Goal: Information Seeking & Learning: Find specific page/section

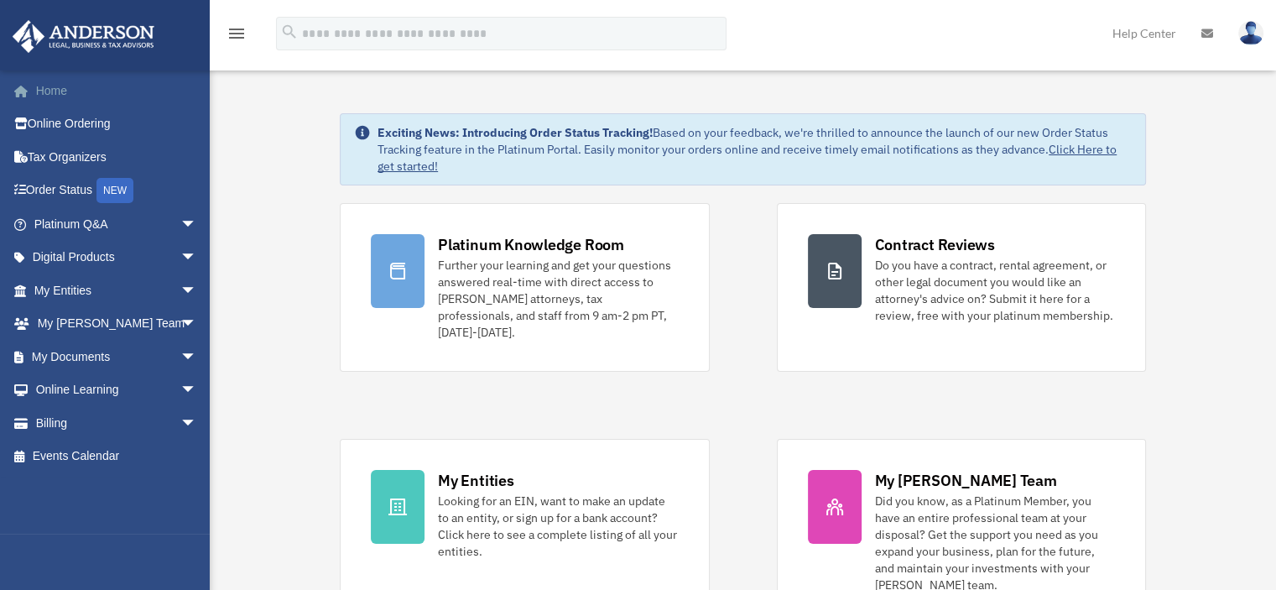
click at [51, 87] on link "Home" at bounding box center [117, 91] width 211 height 34
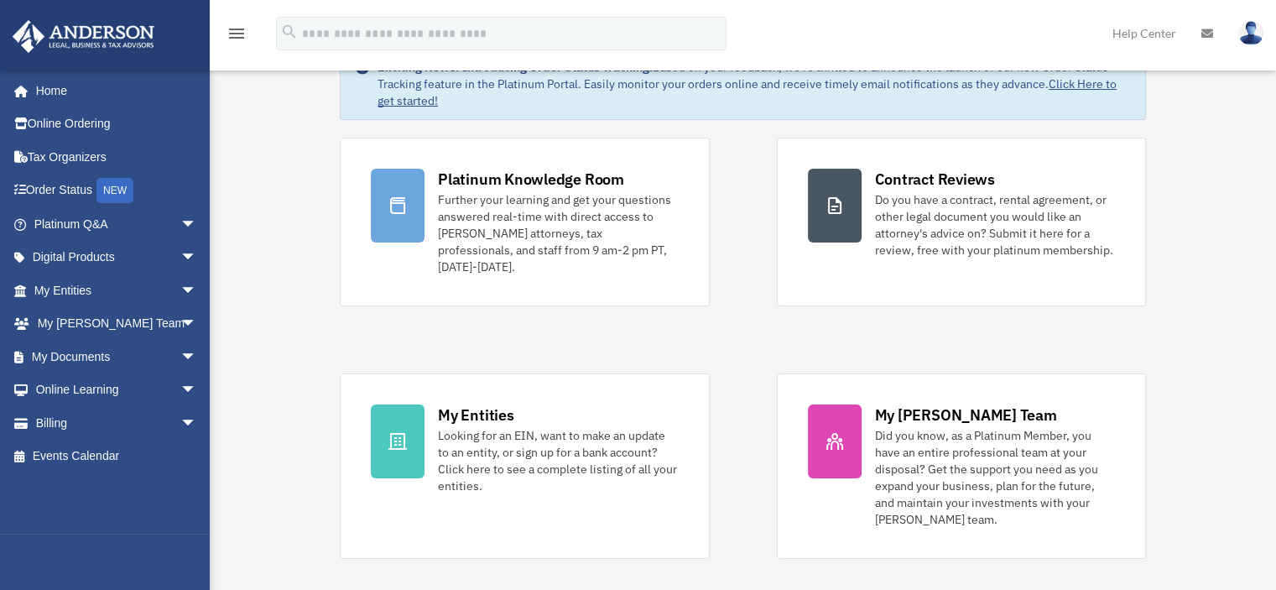
scroll to position [83, 0]
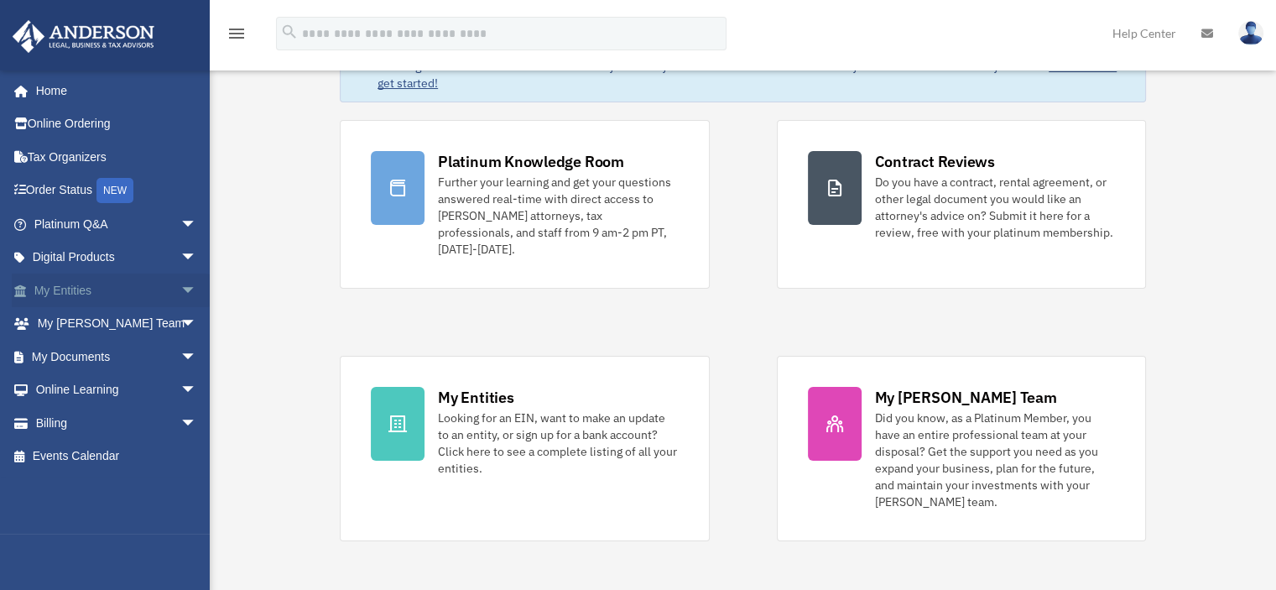
click at [180, 292] on span "arrow_drop_down" at bounding box center [197, 290] width 34 height 34
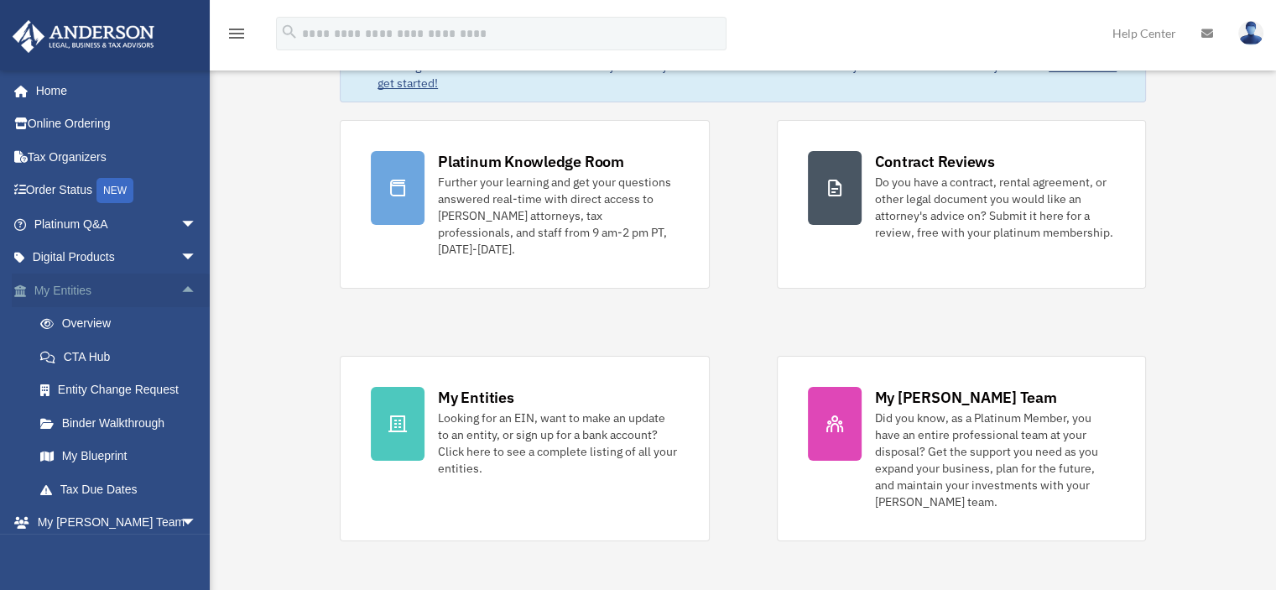
click at [180, 292] on span "arrow_drop_up" at bounding box center [197, 290] width 34 height 34
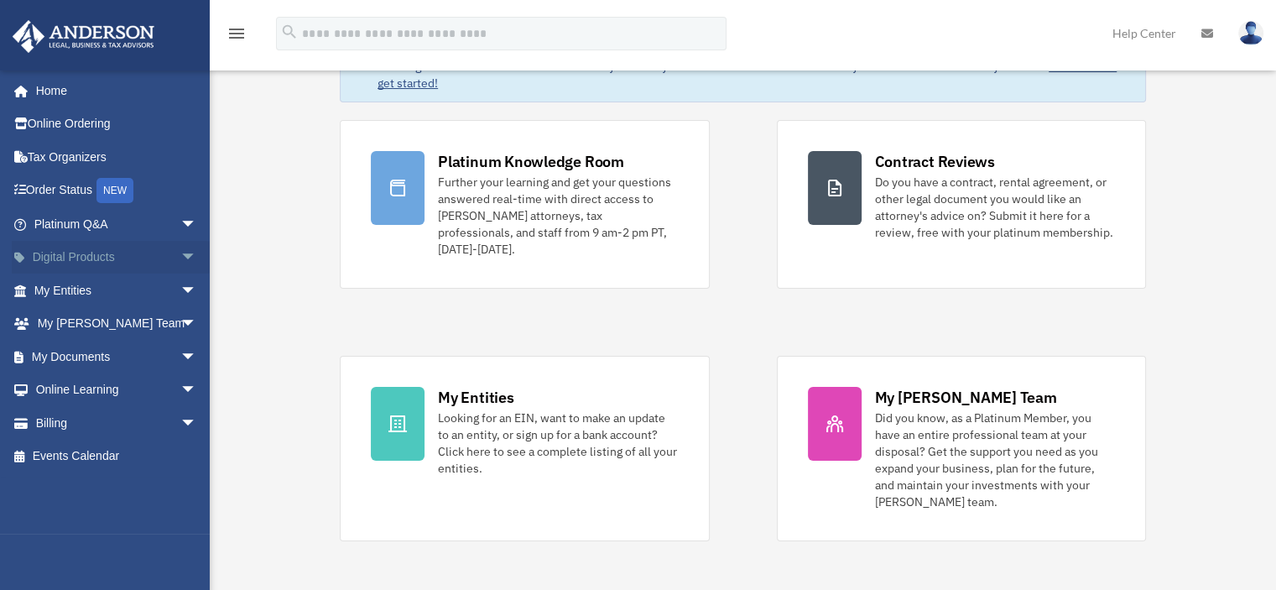
click at [180, 257] on span "arrow_drop_down" at bounding box center [197, 258] width 34 height 34
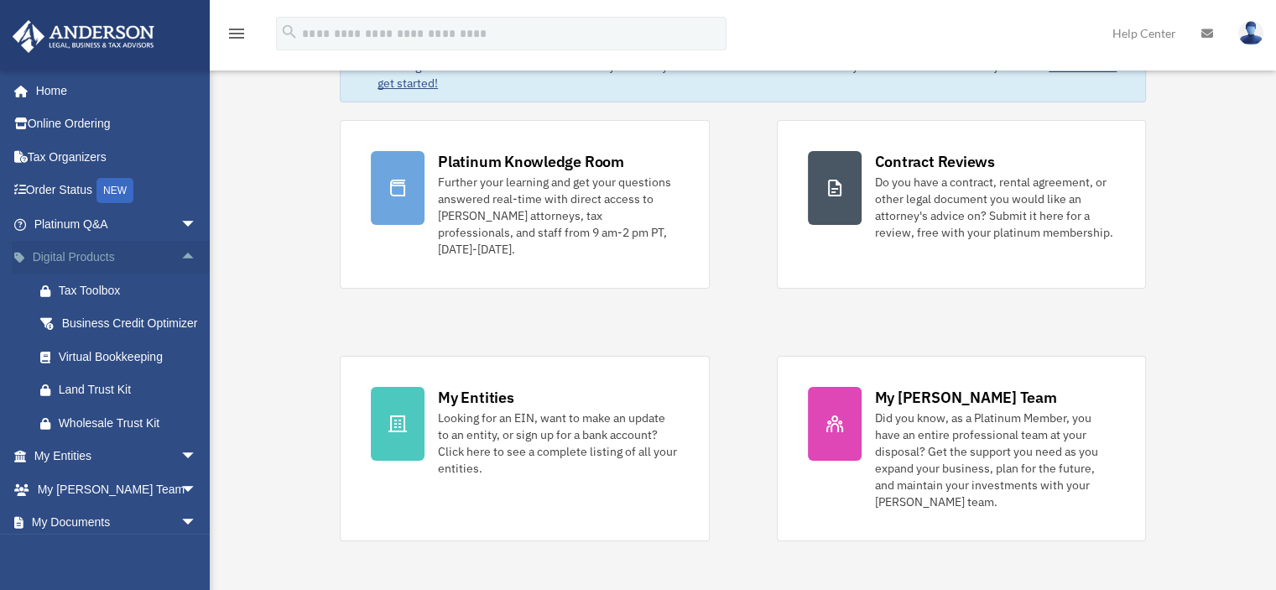
click at [180, 257] on span "arrow_drop_up" at bounding box center [197, 258] width 34 height 34
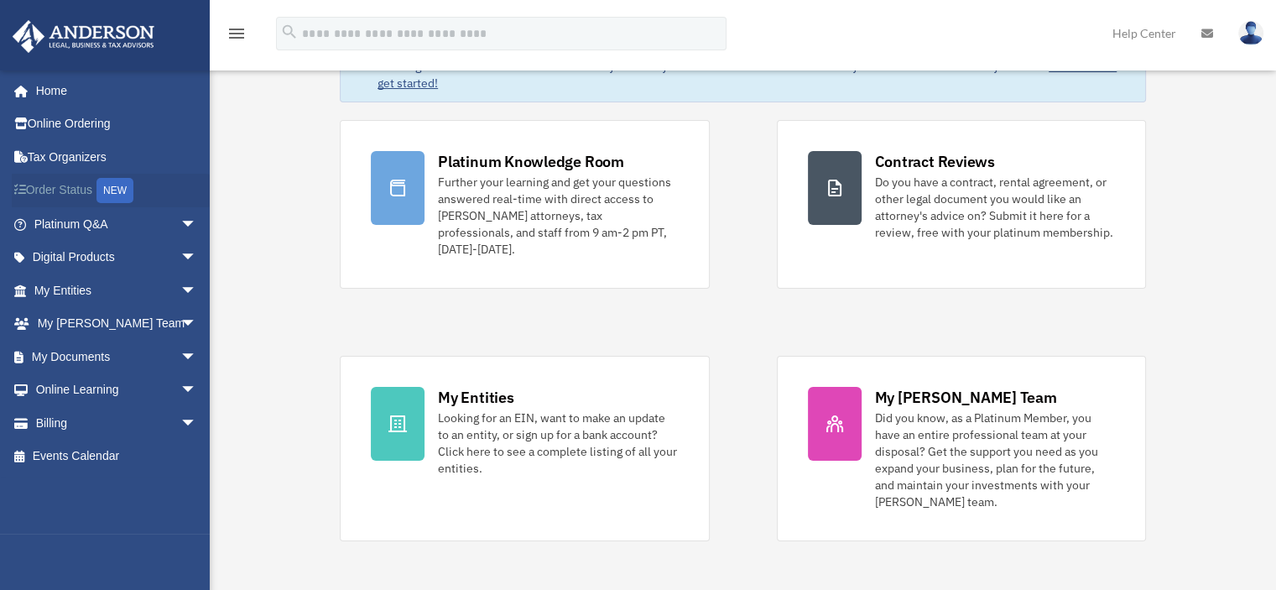
click at [60, 192] on link "Order Status NEW" at bounding box center [117, 191] width 211 height 34
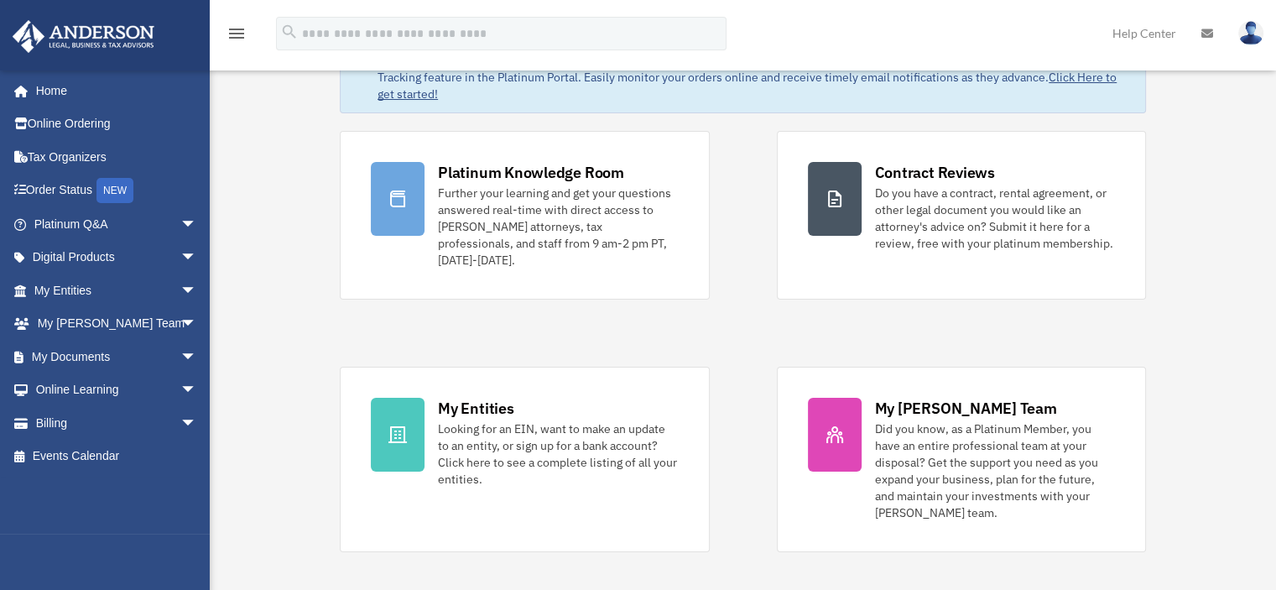
scroll to position [75, 0]
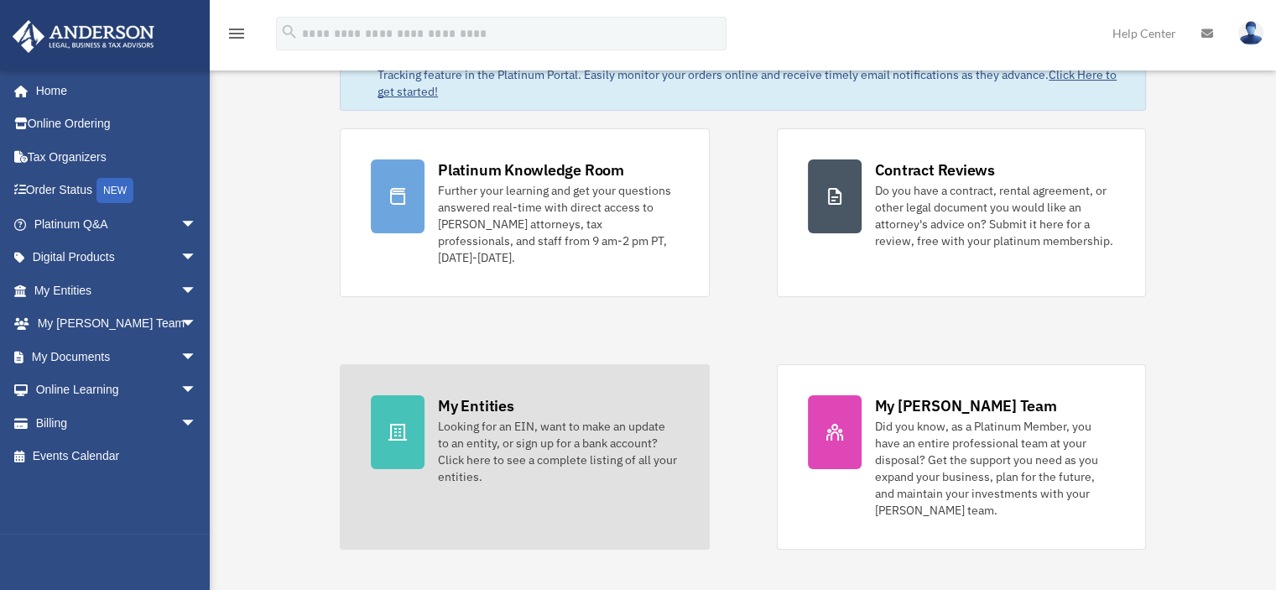
click at [525, 450] on div "Looking for an EIN, want to make an update to an entity, or sign up for a bank …" at bounding box center [558, 451] width 240 height 67
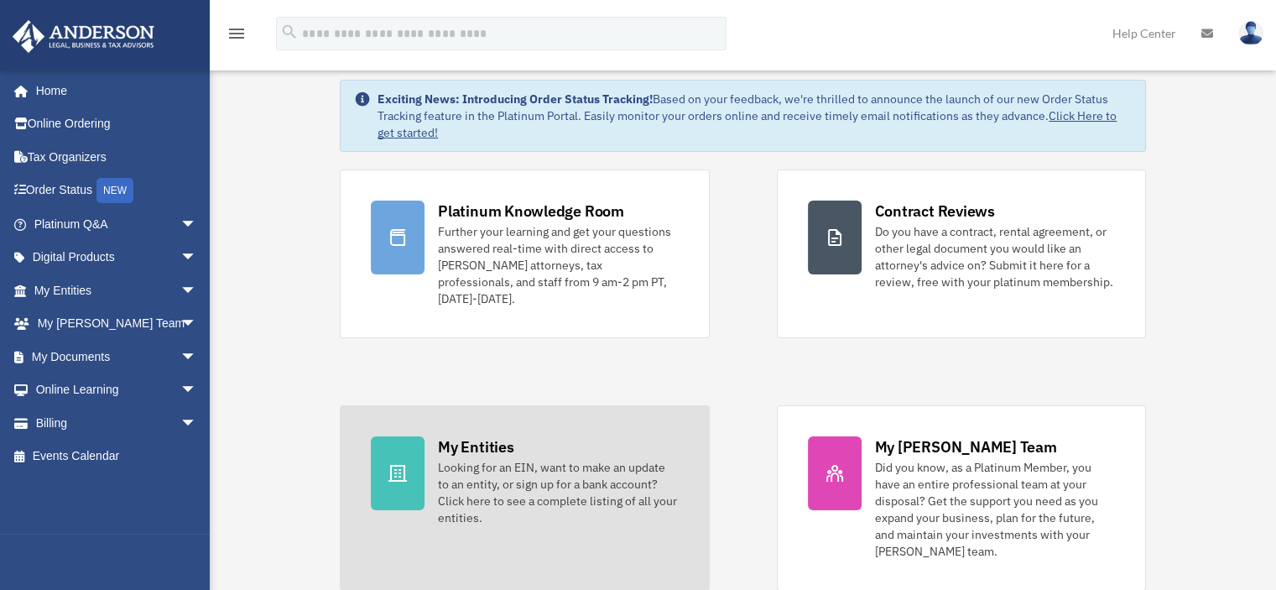
scroll to position [0, 0]
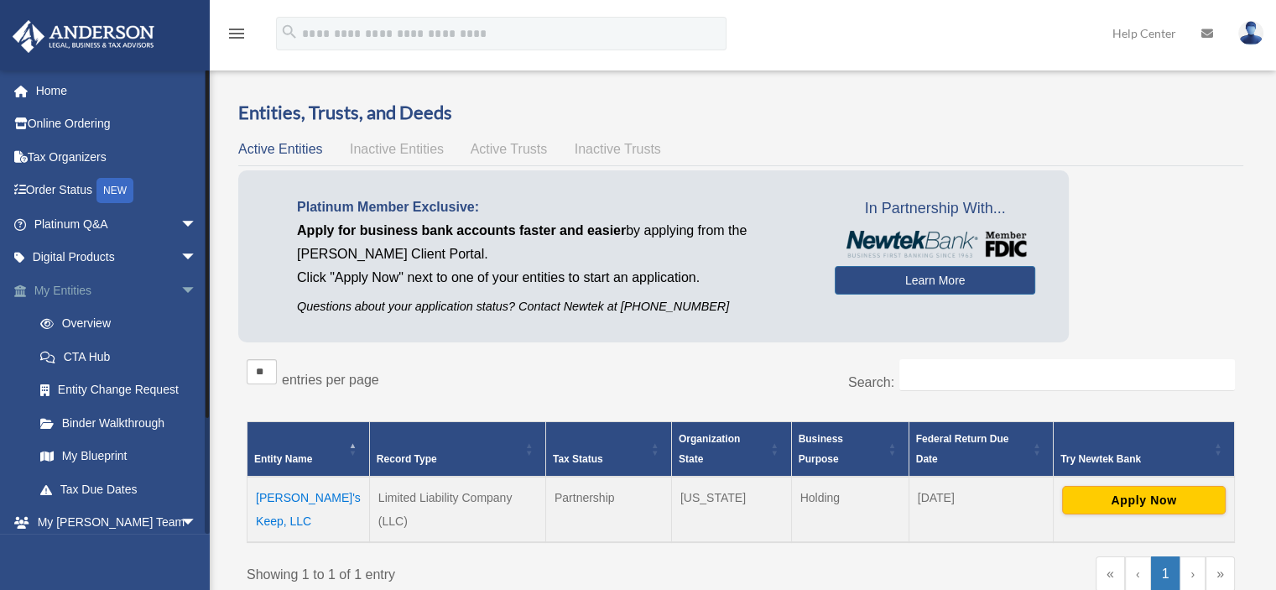
click at [70, 289] on link "My Entities arrow_drop_down" at bounding box center [117, 290] width 211 height 34
click at [180, 291] on span "arrow_drop_down" at bounding box center [197, 290] width 34 height 34
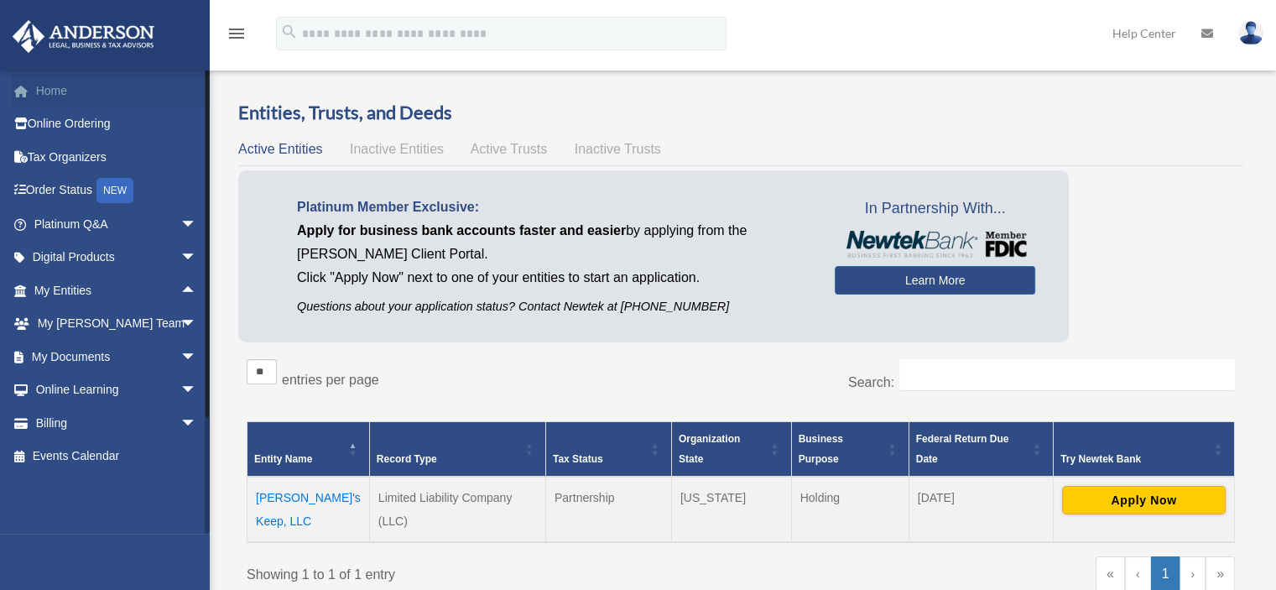
click at [52, 90] on link "Home" at bounding box center [117, 91] width 211 height 34
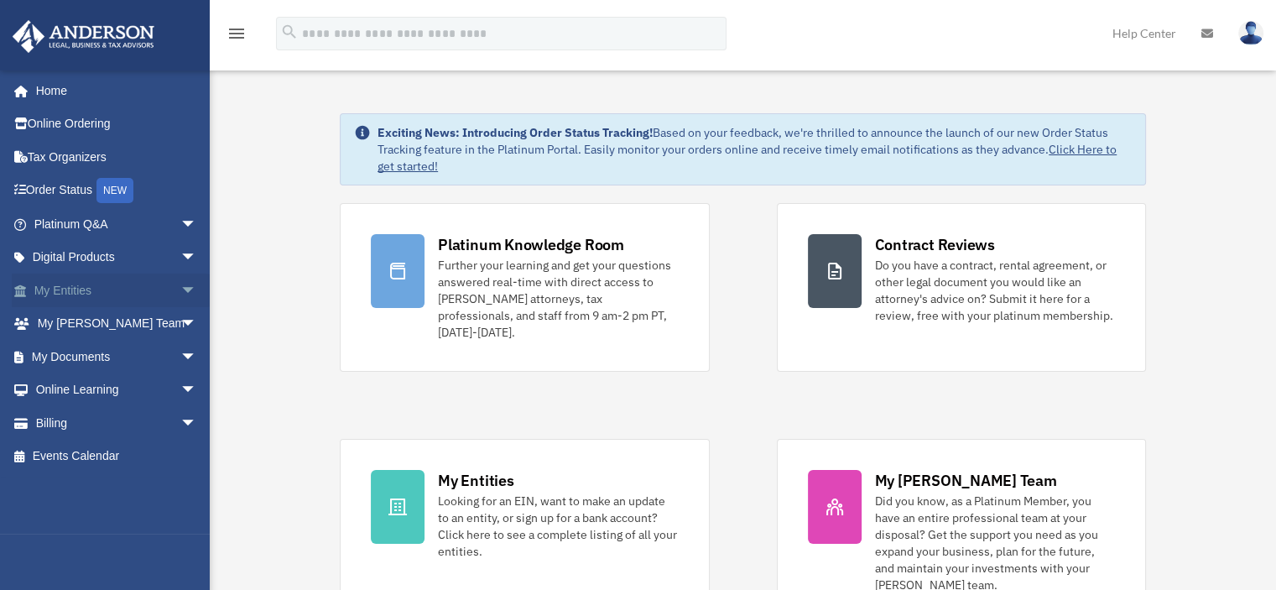
click at [80, 291] on link "My Entities arrow_drop_down" at bounding box center [117, 290] width 211 height 34
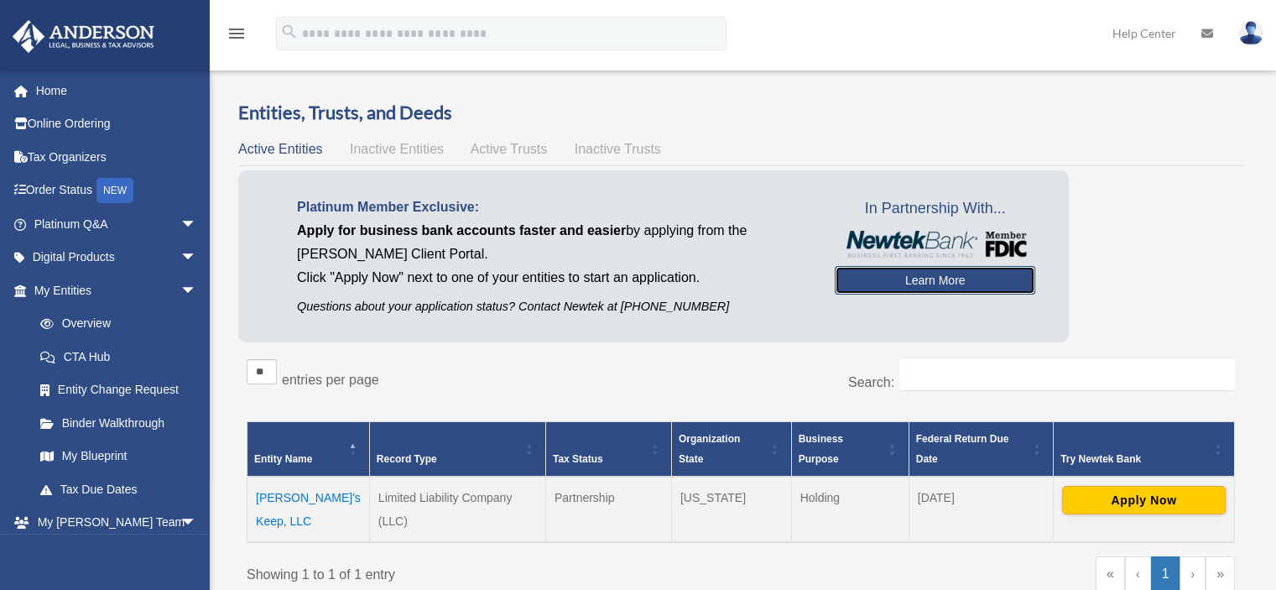
click at [961, 278] on link "Learn More" at bounding box center [935, 280] width 200 height 29
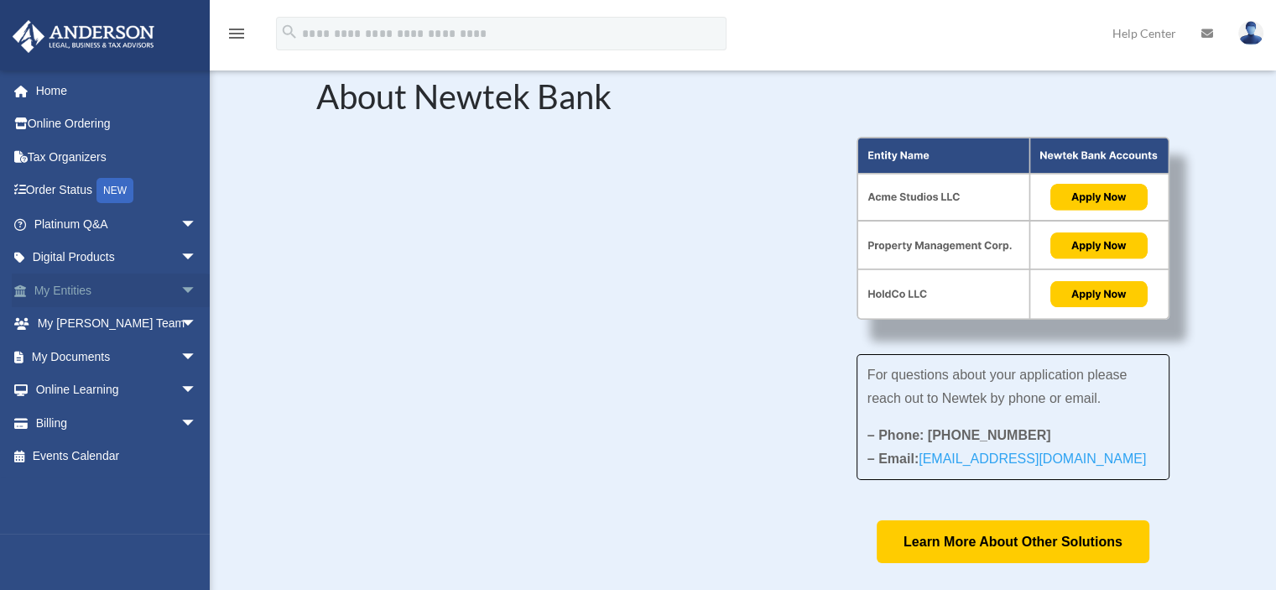
click at [180, 294] on span "arrow_drop_down" at bounding box center [197, 290] width 34 height 34
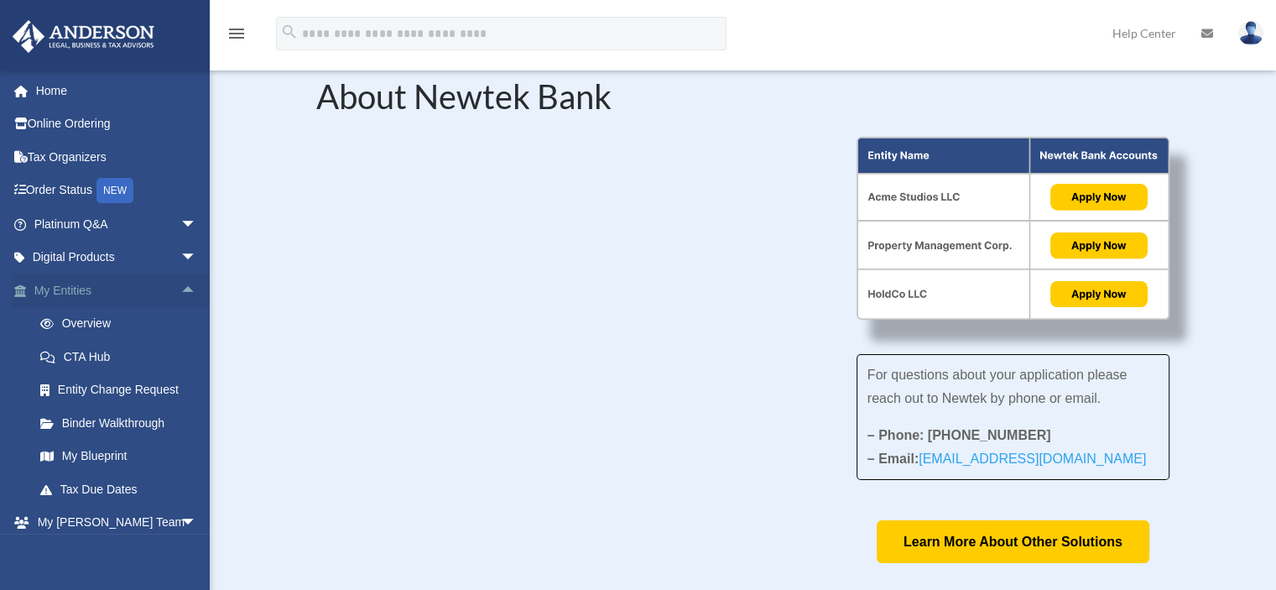
click at [107, 295] on link "My Entities arrow_drop_up" at bounding box center [117, 290] width 211 height 34
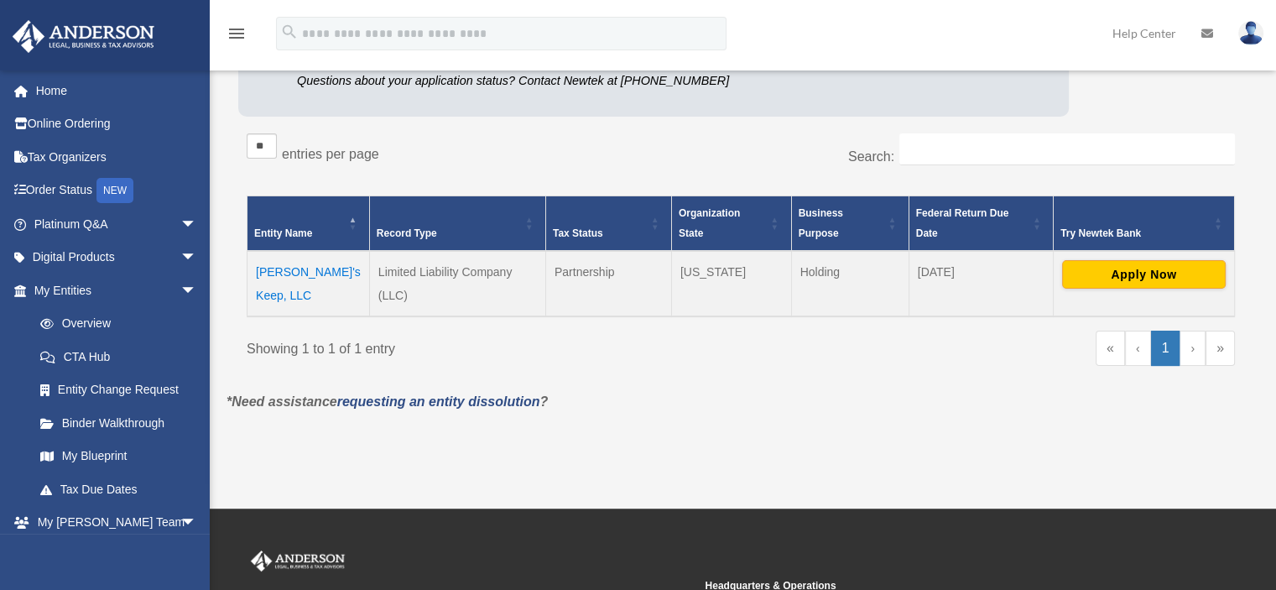
scroll to position [227, 0]
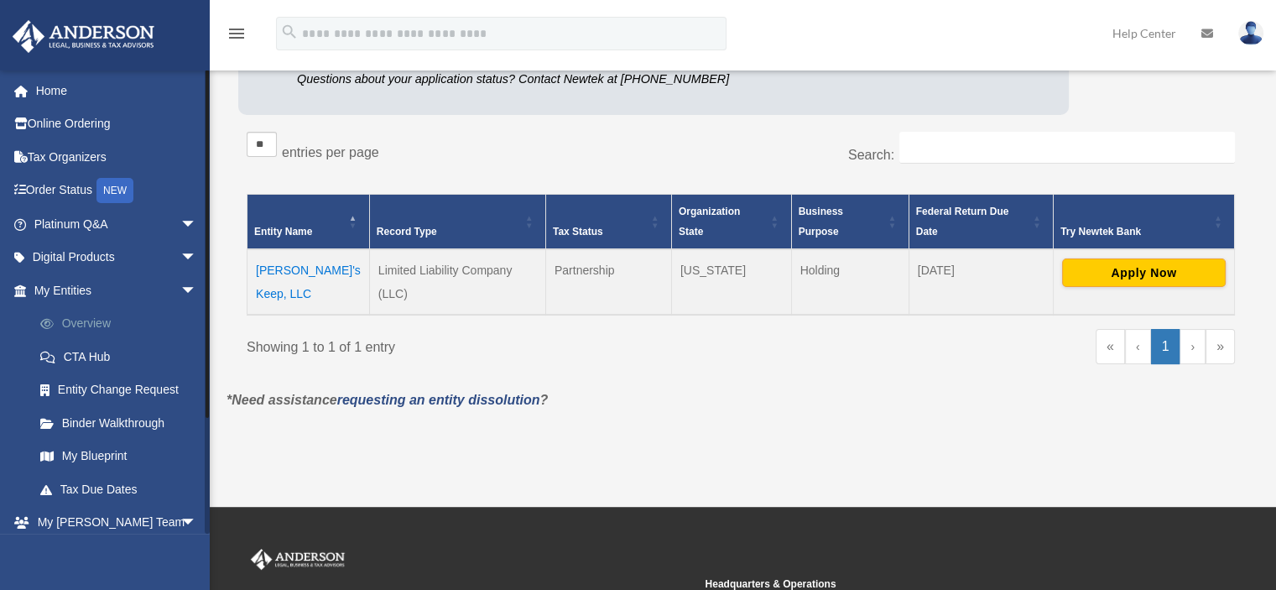
click at [84, 320] on link "Overview" at bounding box center [122, 324] width 199 height 34
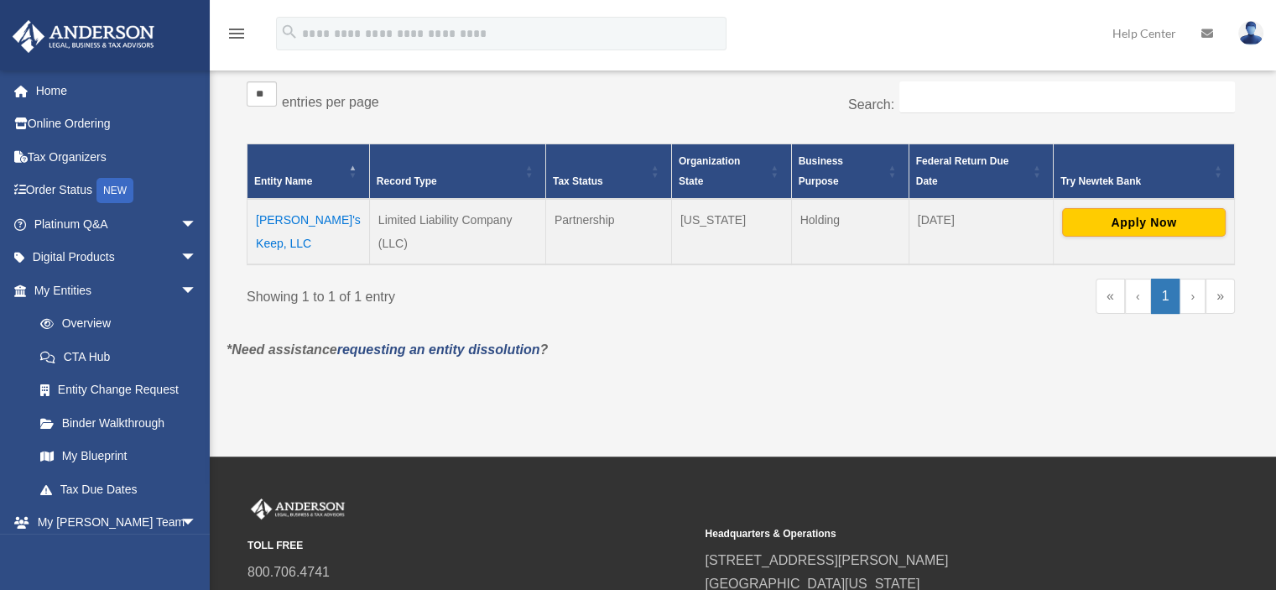
scroll to position [278, 0]
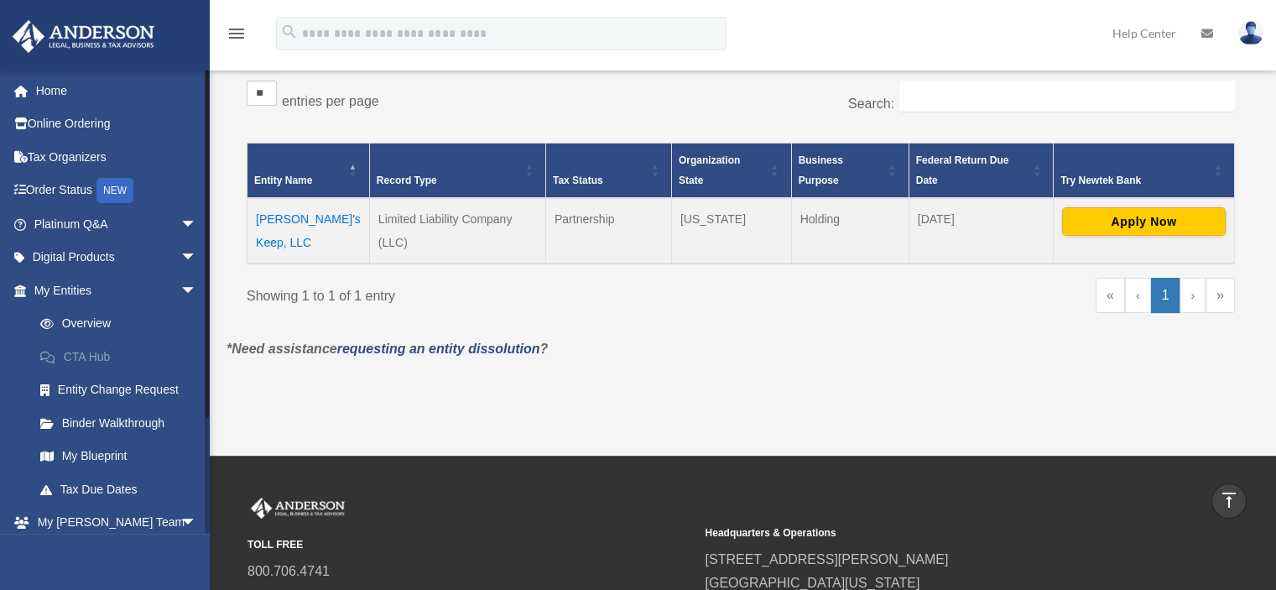
click at [94, 355] on link "CTA Hub" at bounding box center [122, 357] width 199 height 34
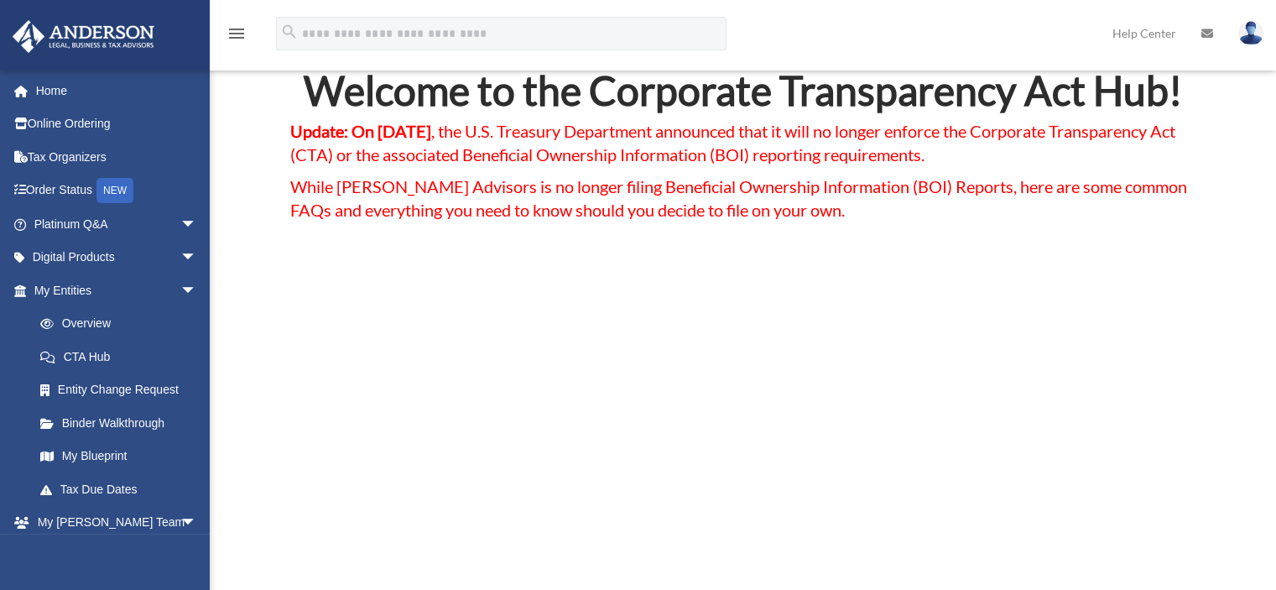
scroll to position [62, 0]
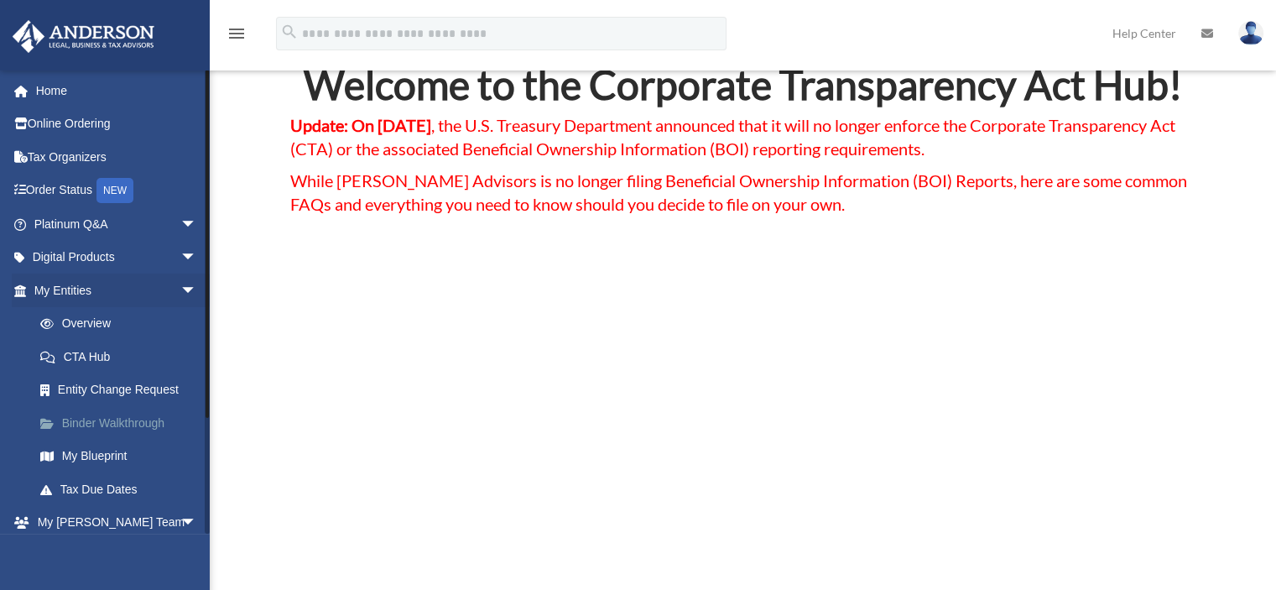
click at [114, 424] on link "Binder Walkthrough" at bounding box center [122, 423] width 199 height 34
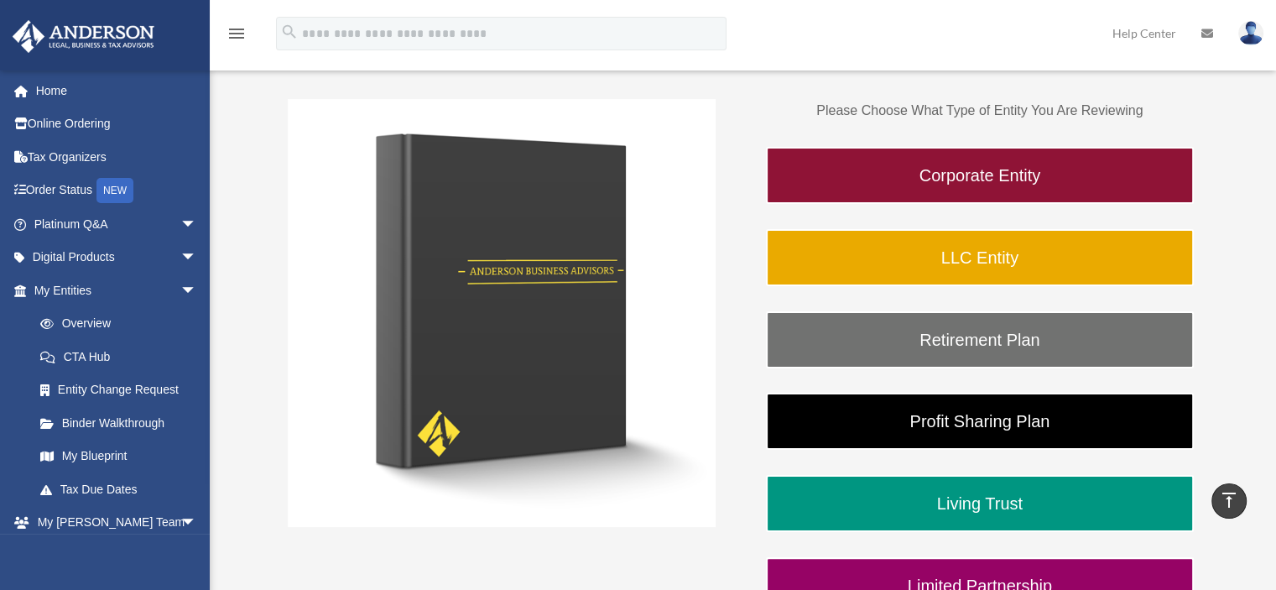
scroll to position [232, 0]
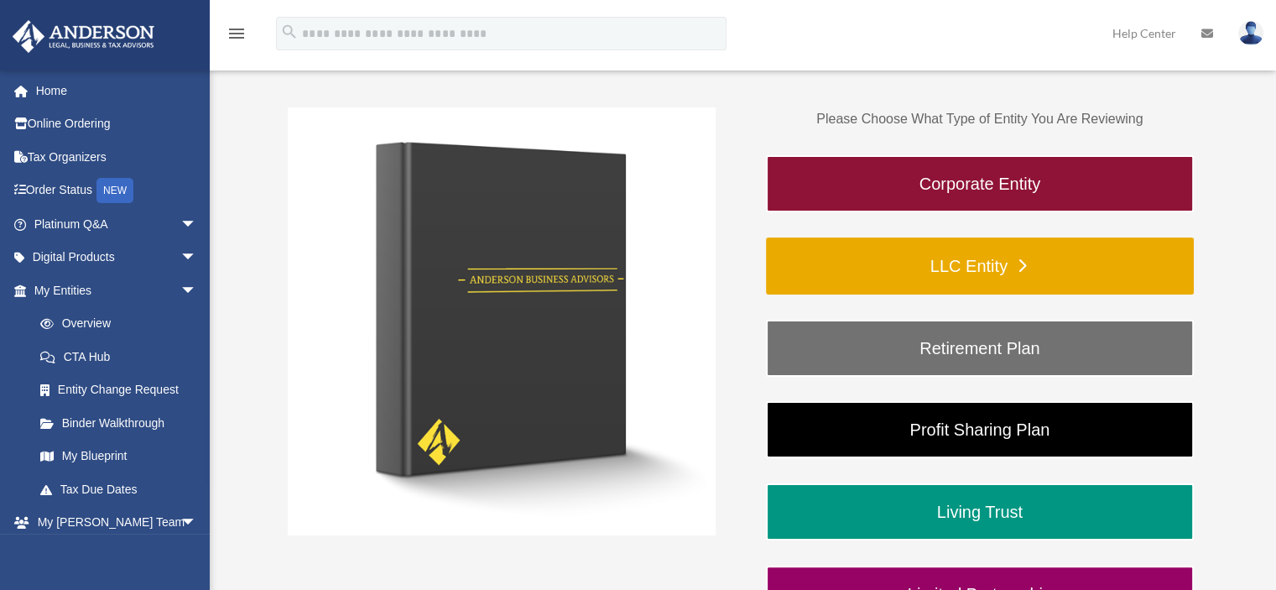
click at [988, 266] on link "LLC Entity" at bounding box center [980, 265] width 428 height 57
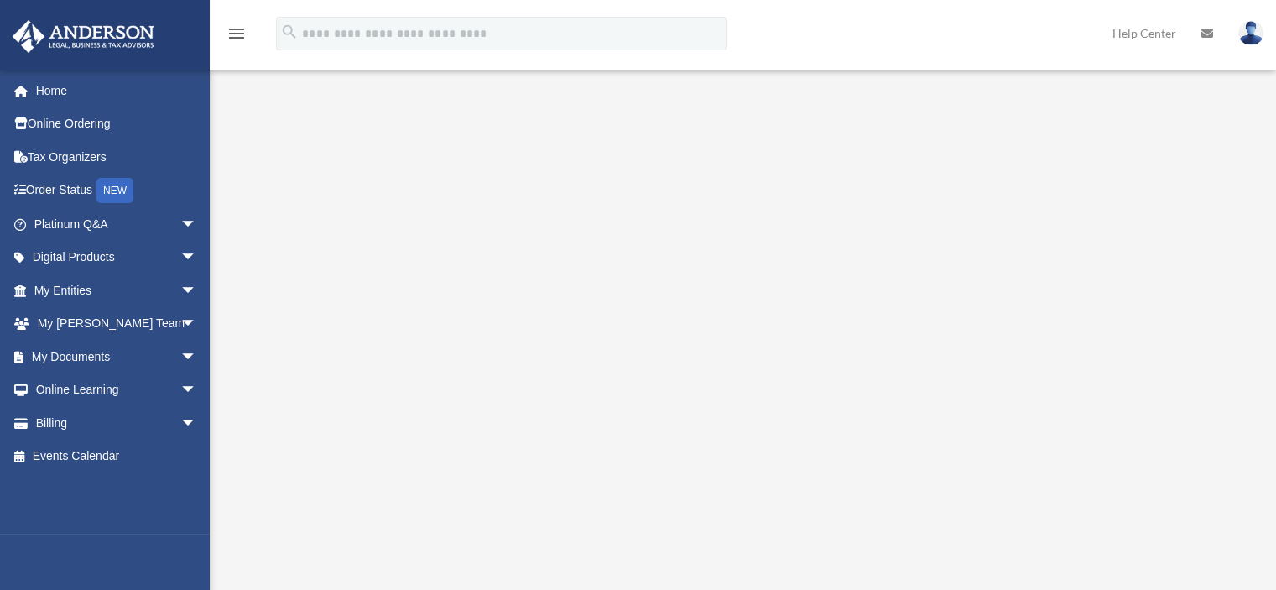
scroll to position [201, 0]
click at [96, 358] on link "My Documents arrow_drop_down" at bounding box center [117, 357] width 211 height 34
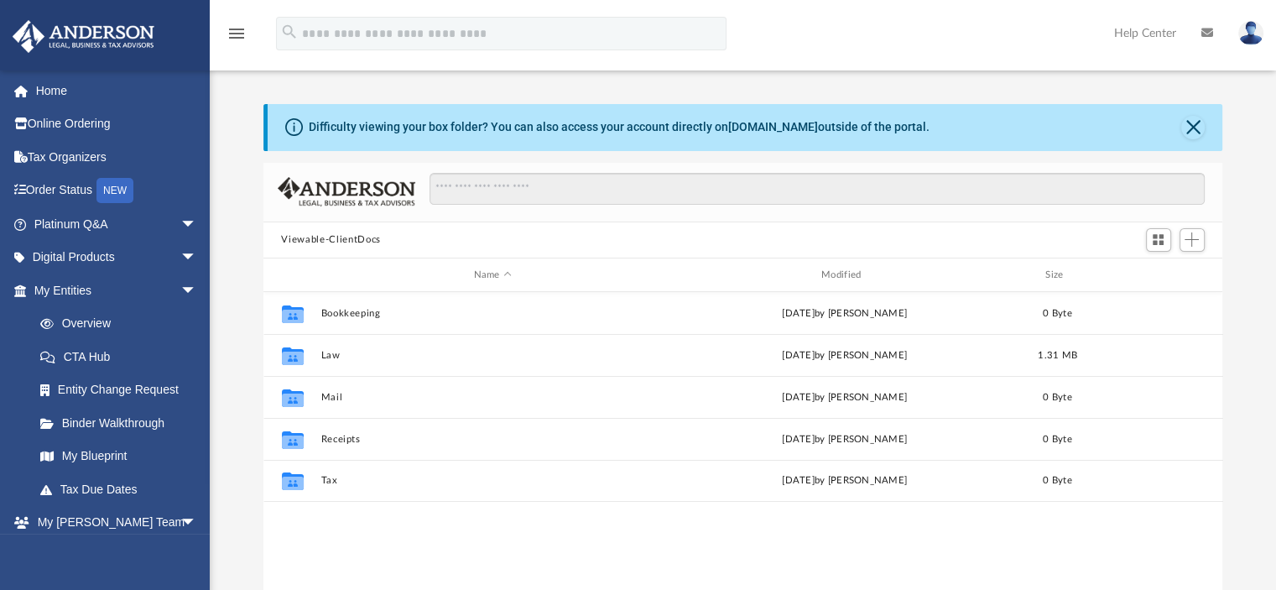
scroll to position [368, 946]
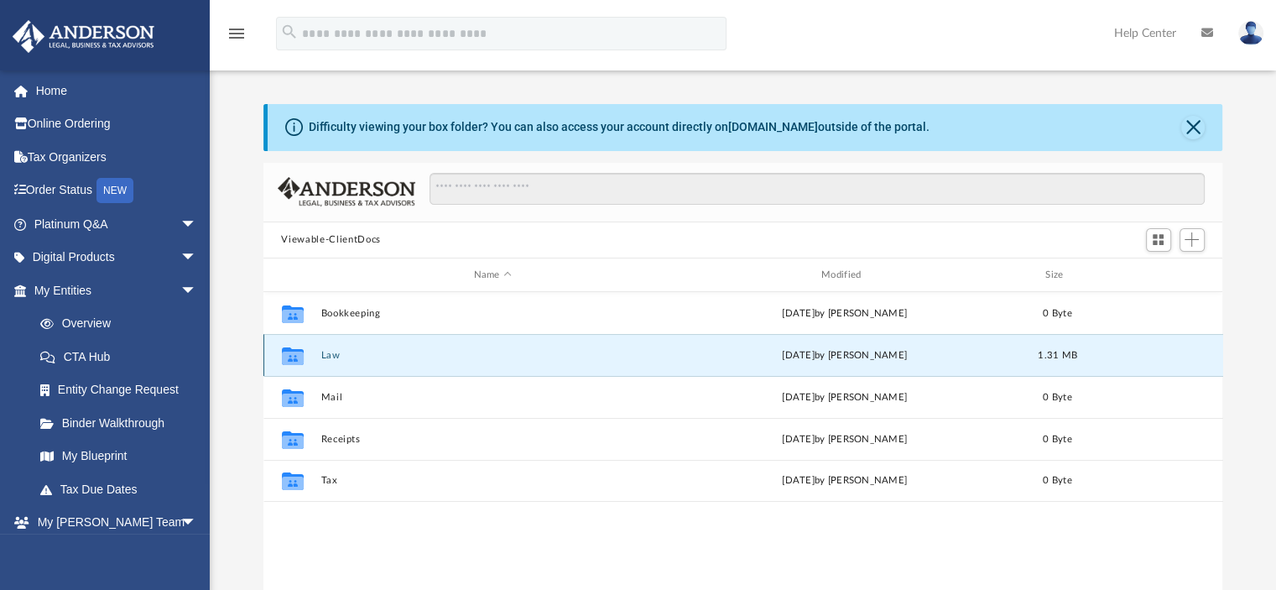
click at [374, 360] on button "Law" at bounding box center [492, 355] width 344 height 11
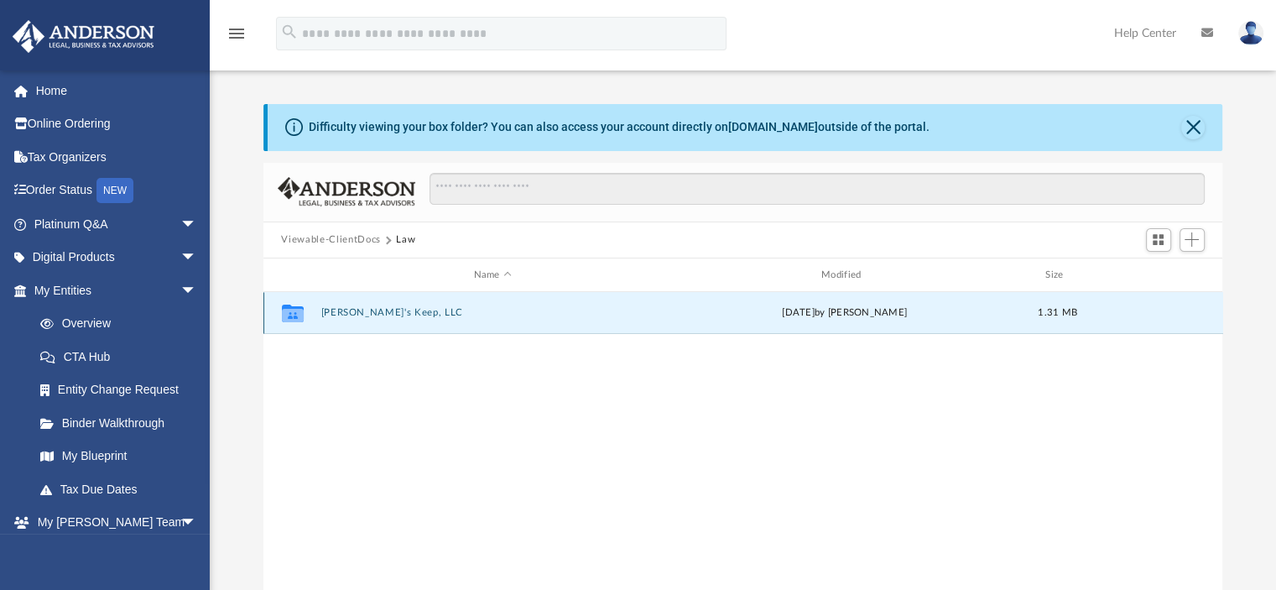
click at [349, 312] on button "Brilyn's Keep, LLC" at bounding box center [492, 313] width 344 height 11
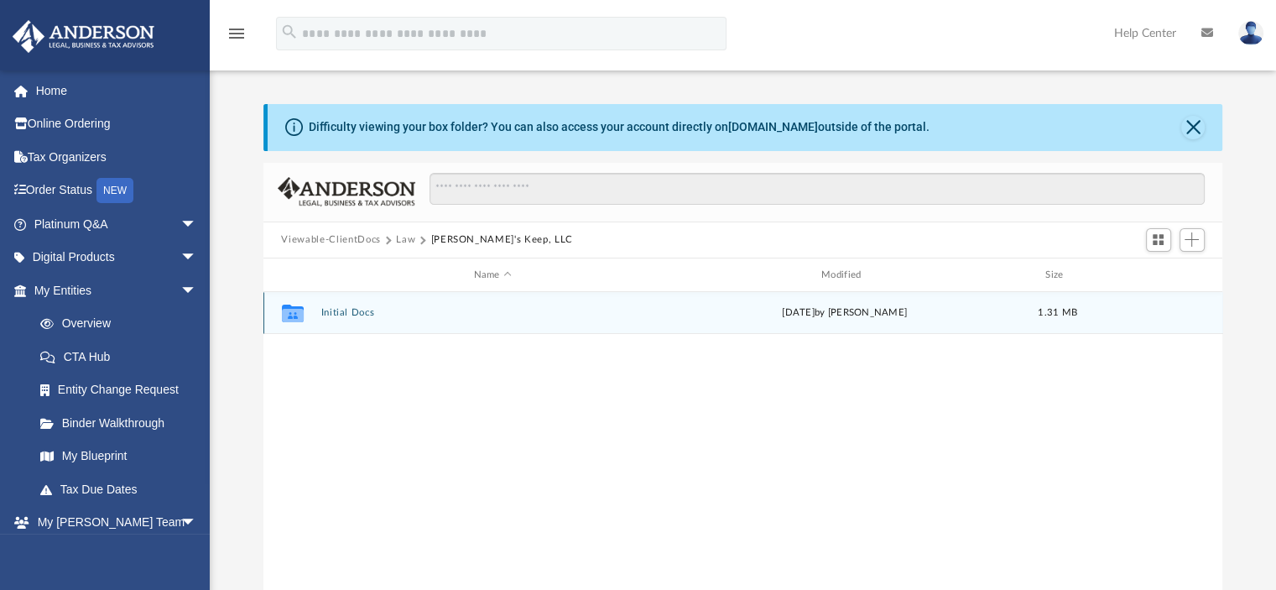
click at [347, 313] on button "Initial Docs" at bounding box center [492, 313] width 344 height 11
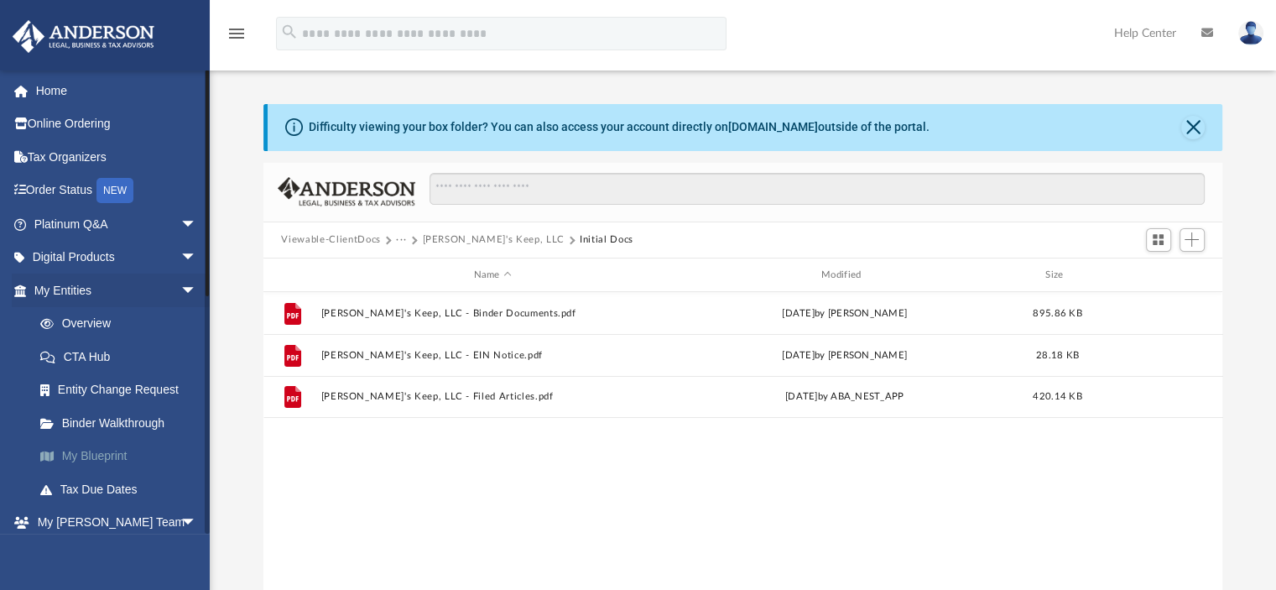
click at [100, 457] on link "My Blueprint" at bounding box center [122, 457] width 199 height 34
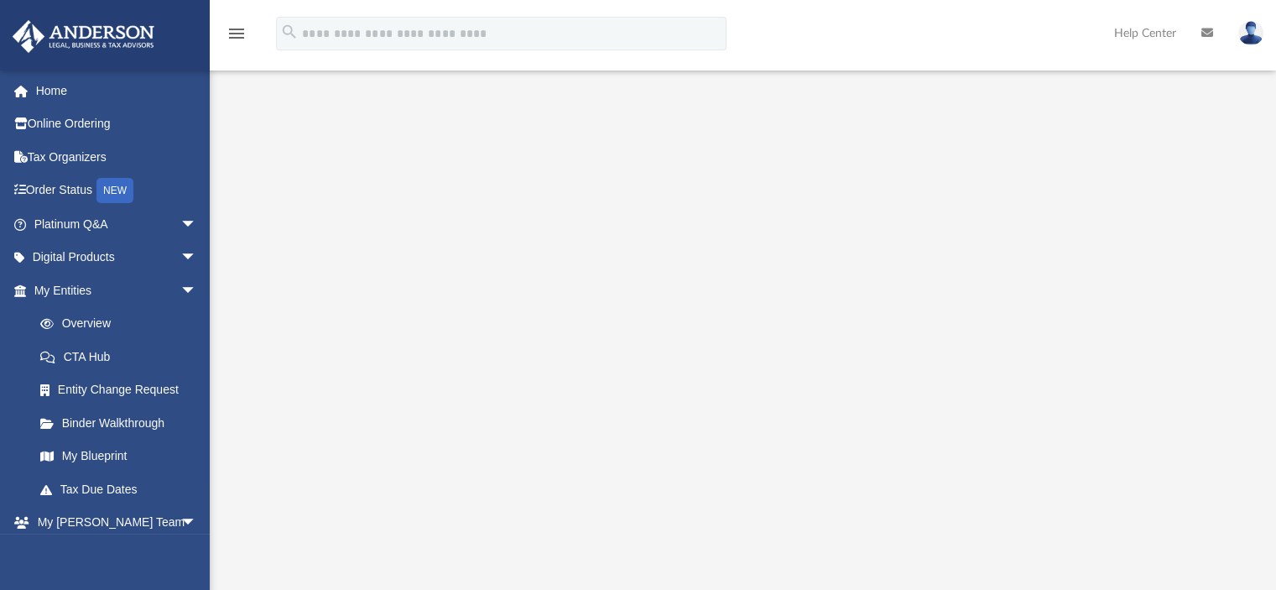
scroll to position [123, 0]
click at [139, 423] on link "Binder Walkthrough" at bounding box center [122, 423] width 199 height 34
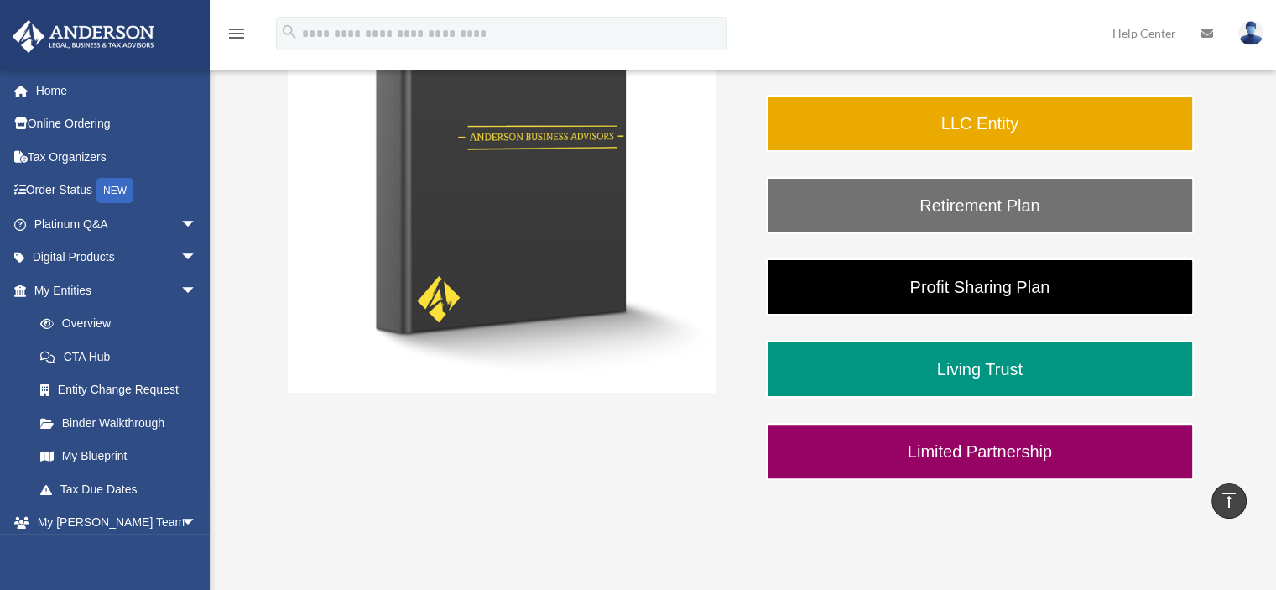
scroll to position [352, 0]
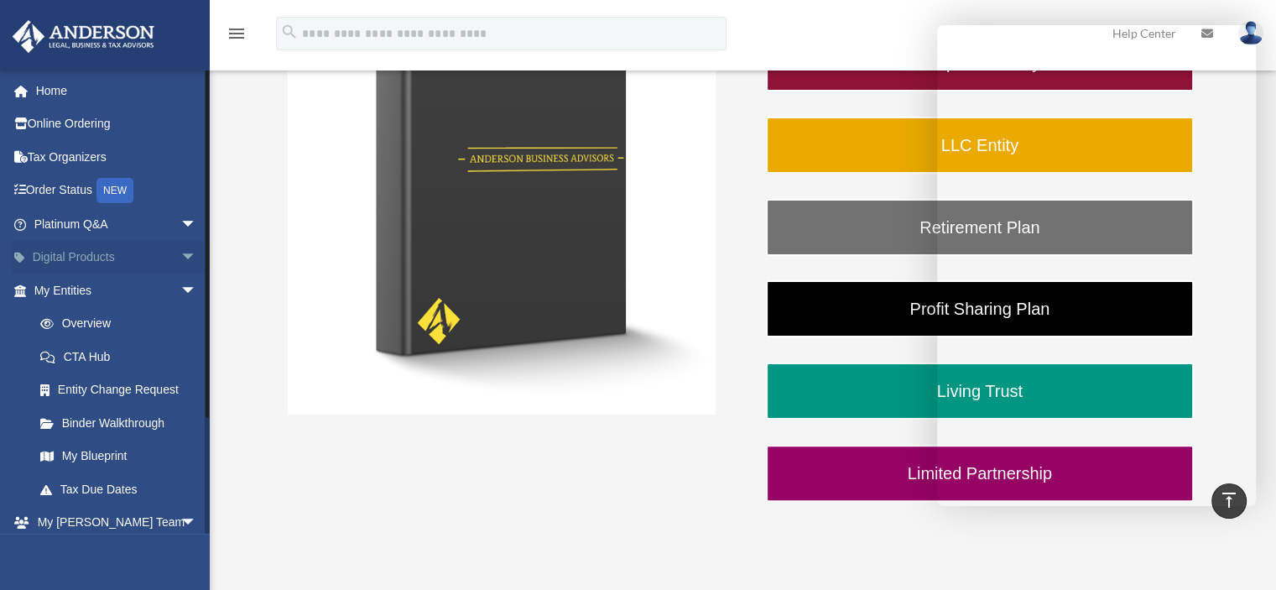
click at [180, 254] on span "arrow_drop_down" at bounding box center [197, 258] width 34 height 34
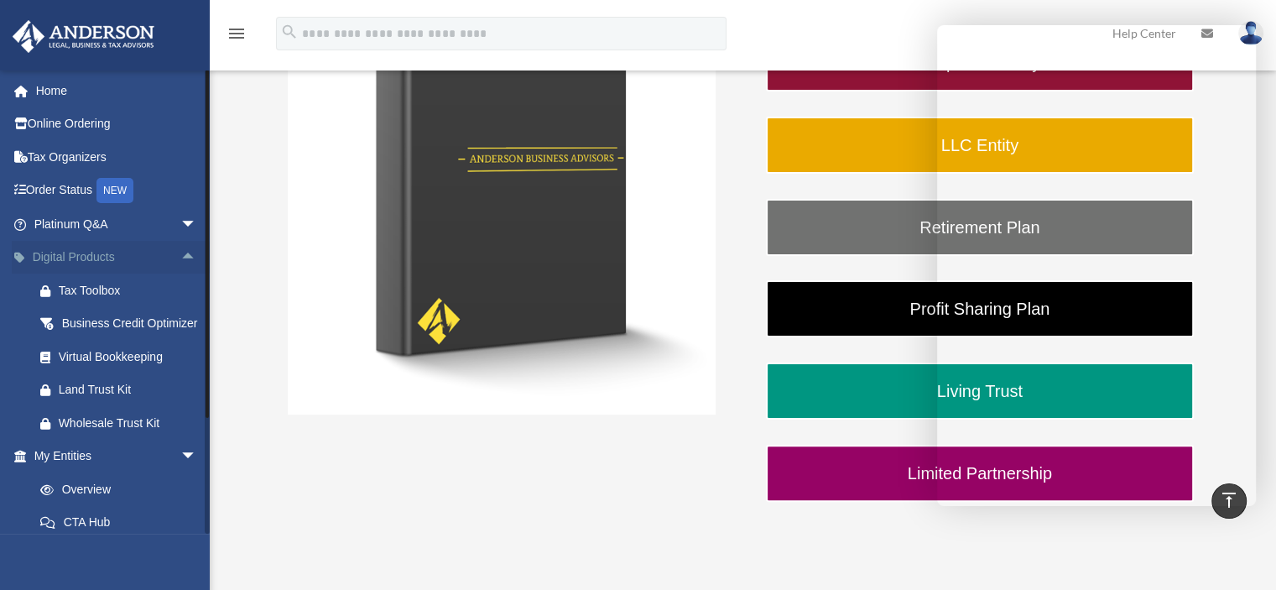
click at [180, 254] on span "arrow_drop_up" at bounding box center [197, 258] width 34 height 34
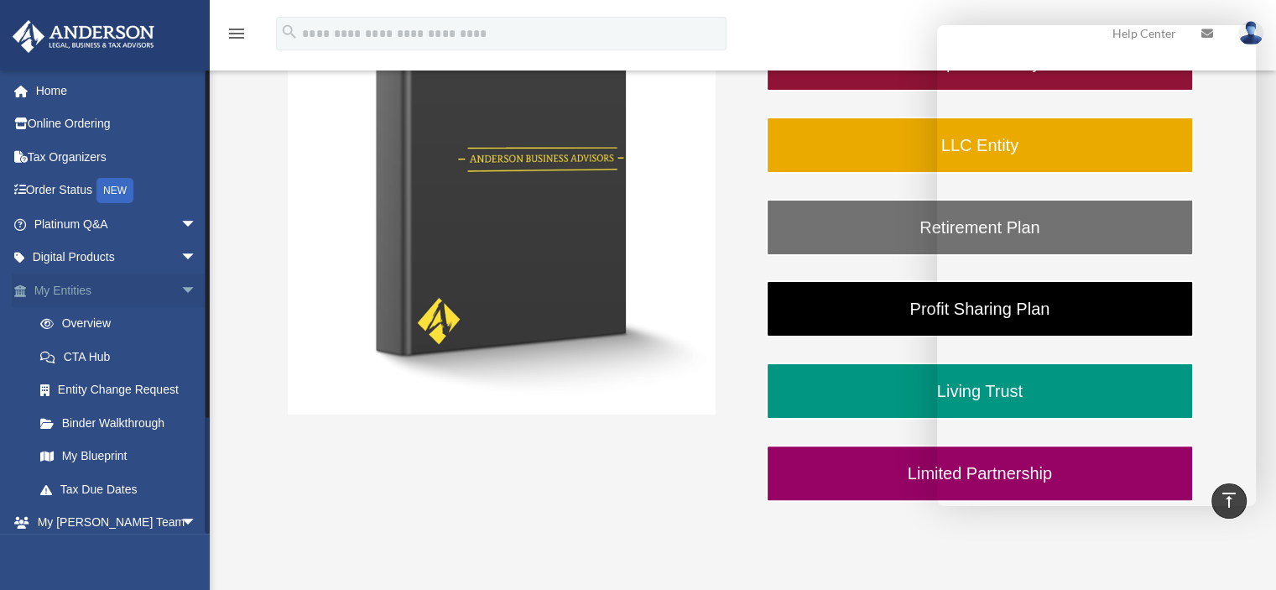
click at [180, 293] on span "arrow_drop_down" at bounding box center [197, 290] width 34 height 34
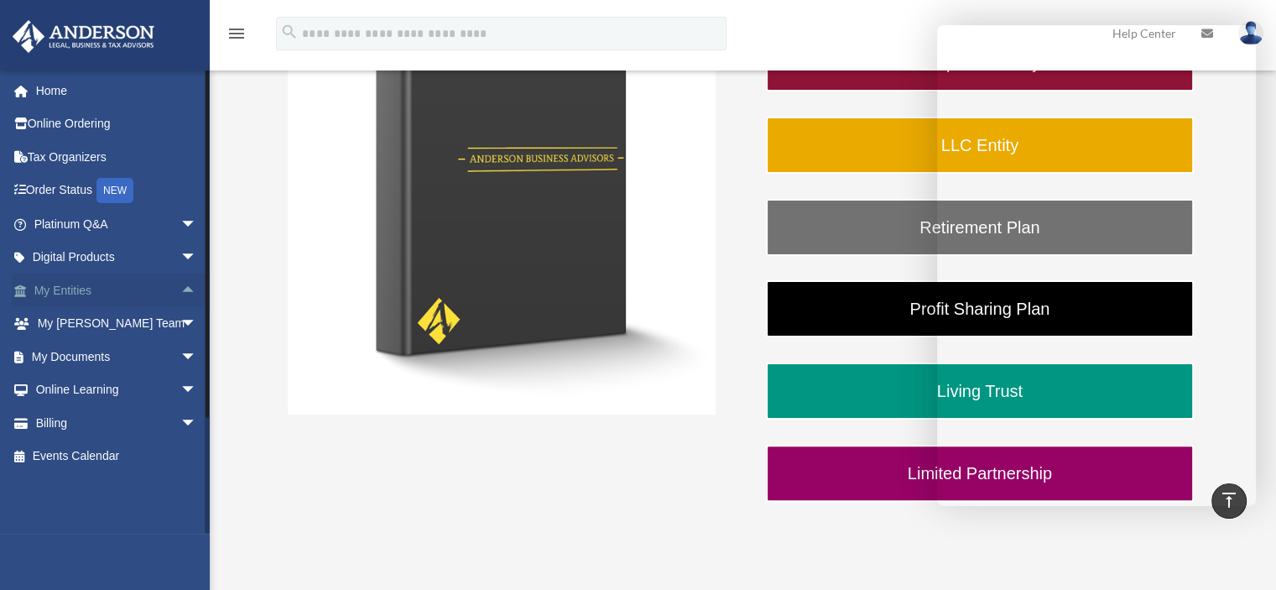
click at [180, 293] on span "arrow_drop_up" at bounding box center [197, 290] width 34 height 34
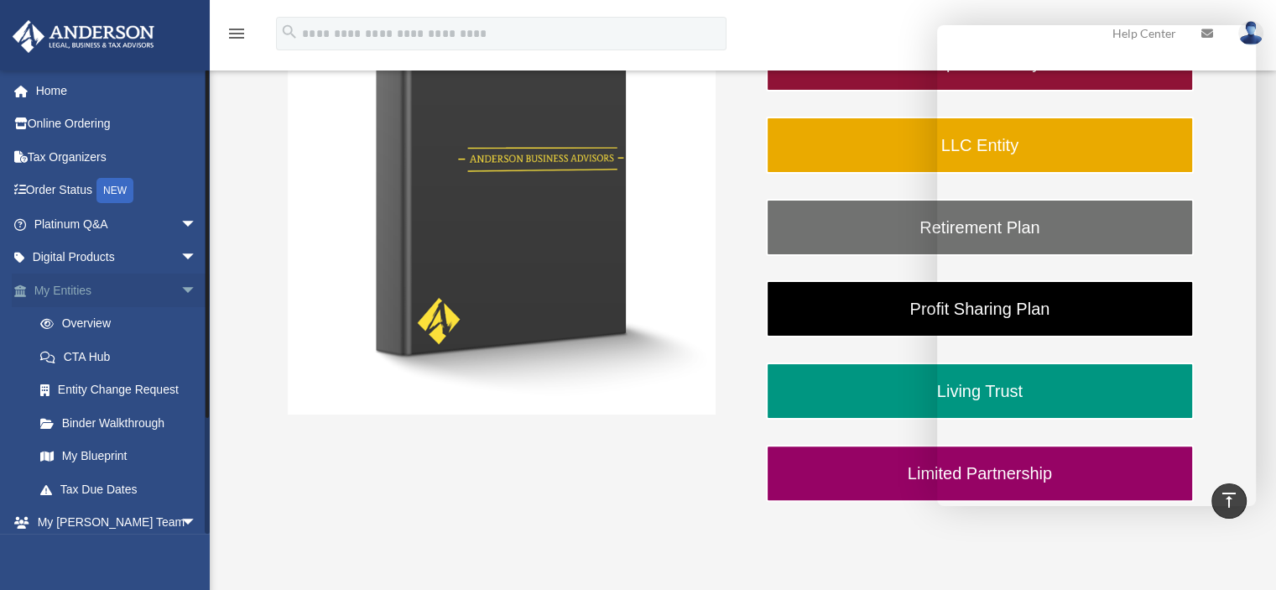
click at [180, 293] on span "arrow_drop_down" at bounding box center [197, 290] width 34 height 34
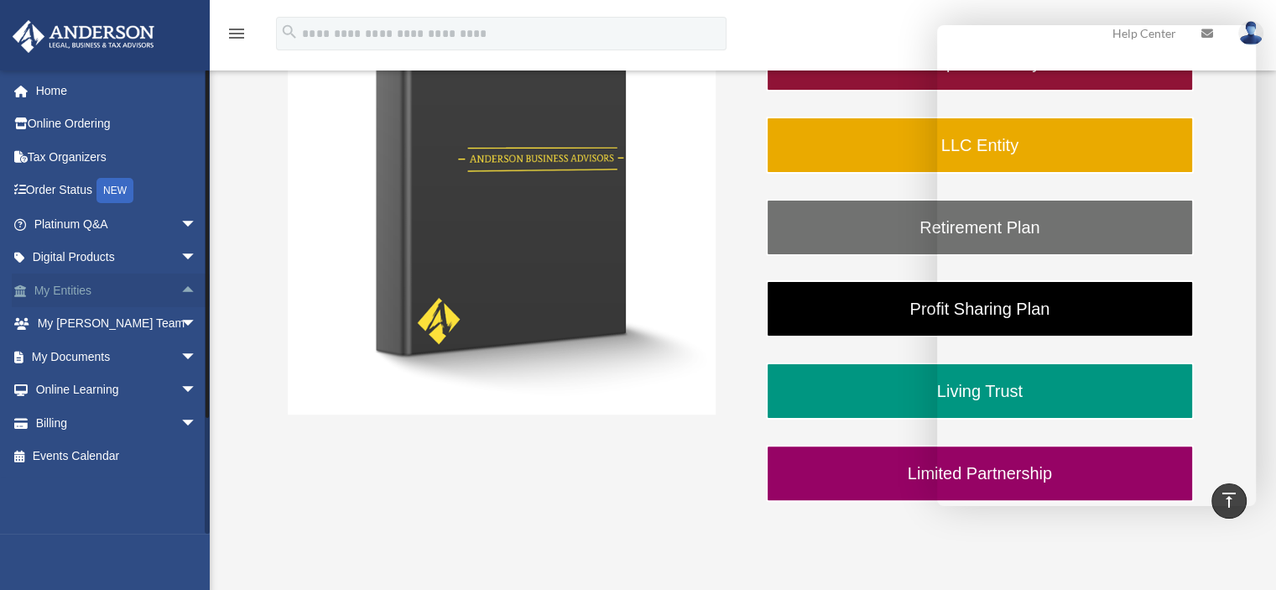
click at [180, 293] on span "arrow_drop_up" at bounding box center [197, 290] width 34 height 34
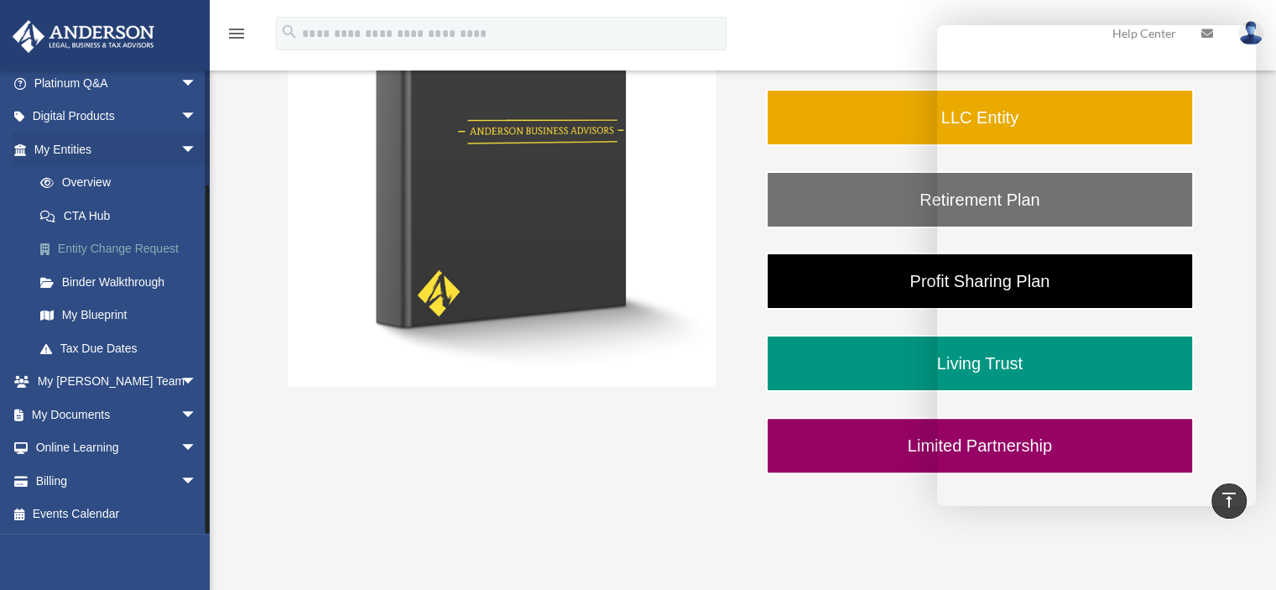
scroll to position [404, 0]
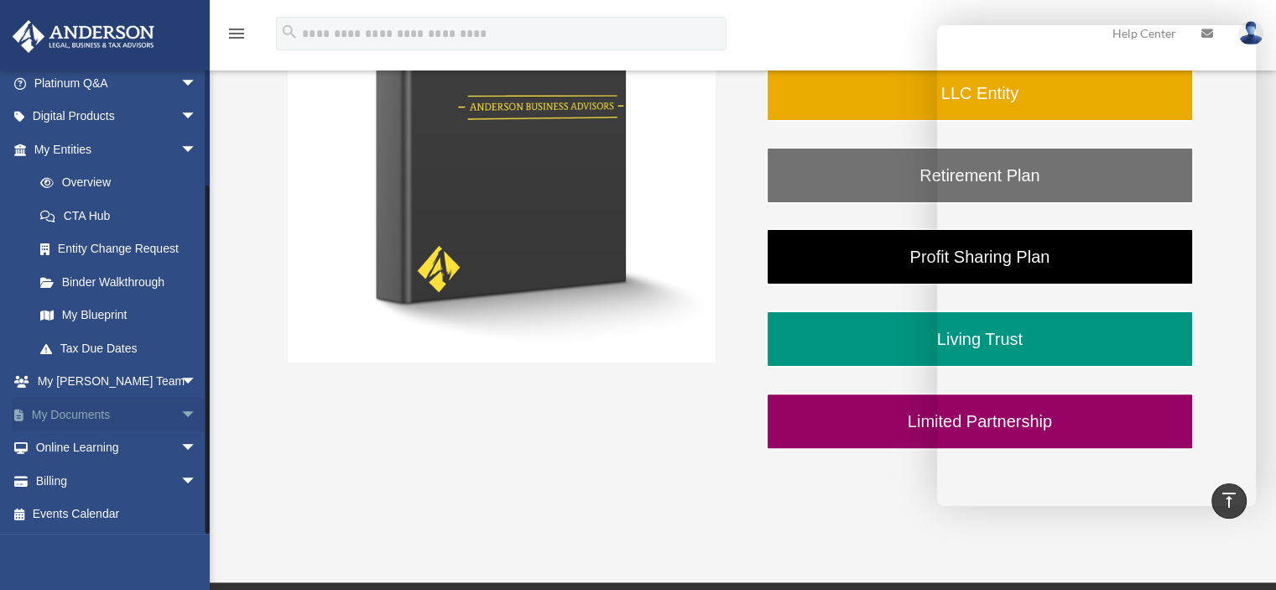
click at [158, 411] on link "My Documents arrow_drop_down" at bounding box center [117, 415] width 211 height 34
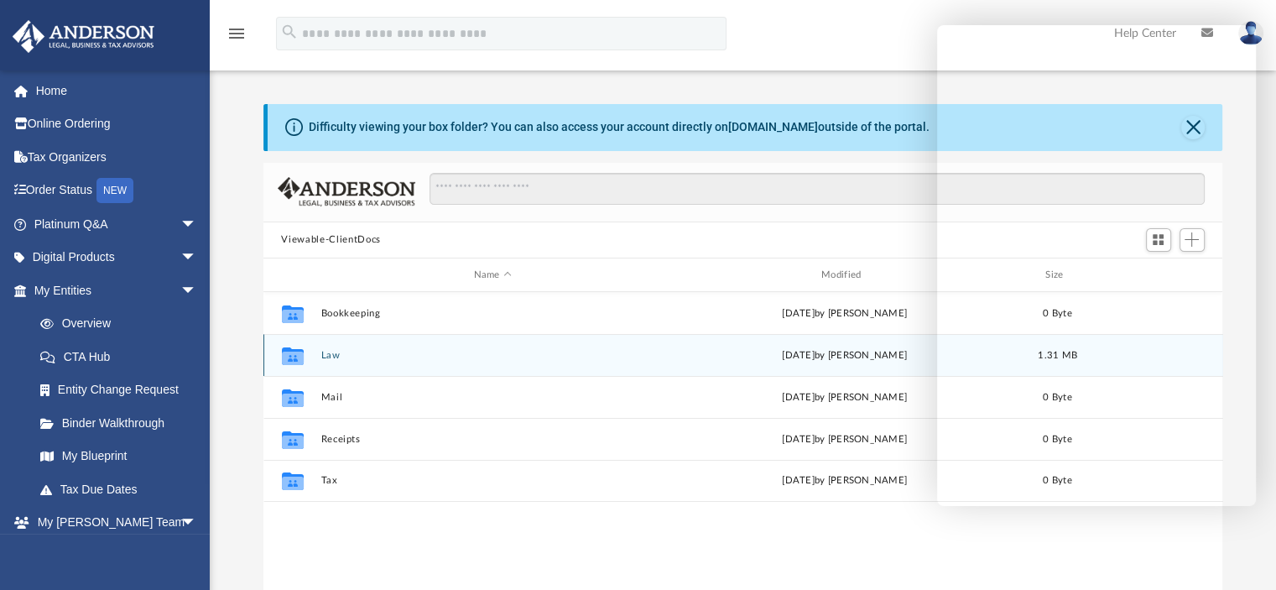
click at [384, 350] on button "Law" at bounding box center [492, 355] width 344 height 11
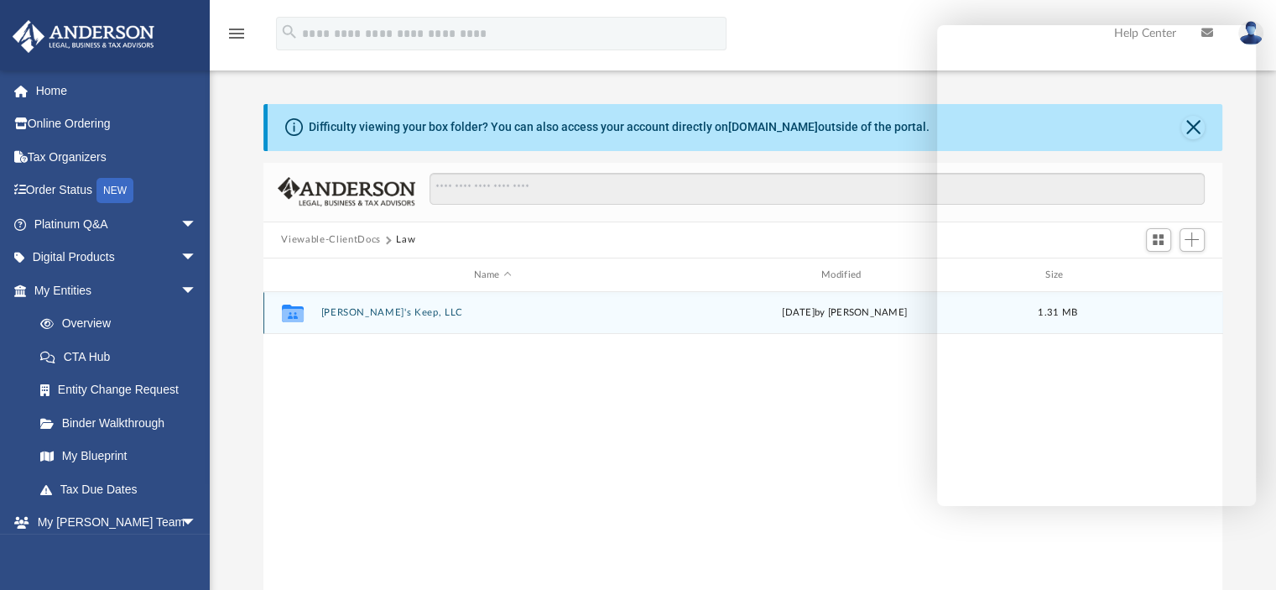
click at [424, 310] on button "Brilyn's Keep, LLC" at bounding box center [492, 313] width 344 height 11
click at [345, 315] on button "Initial Docs" at bounding box center [492, 313] width 344 height 11
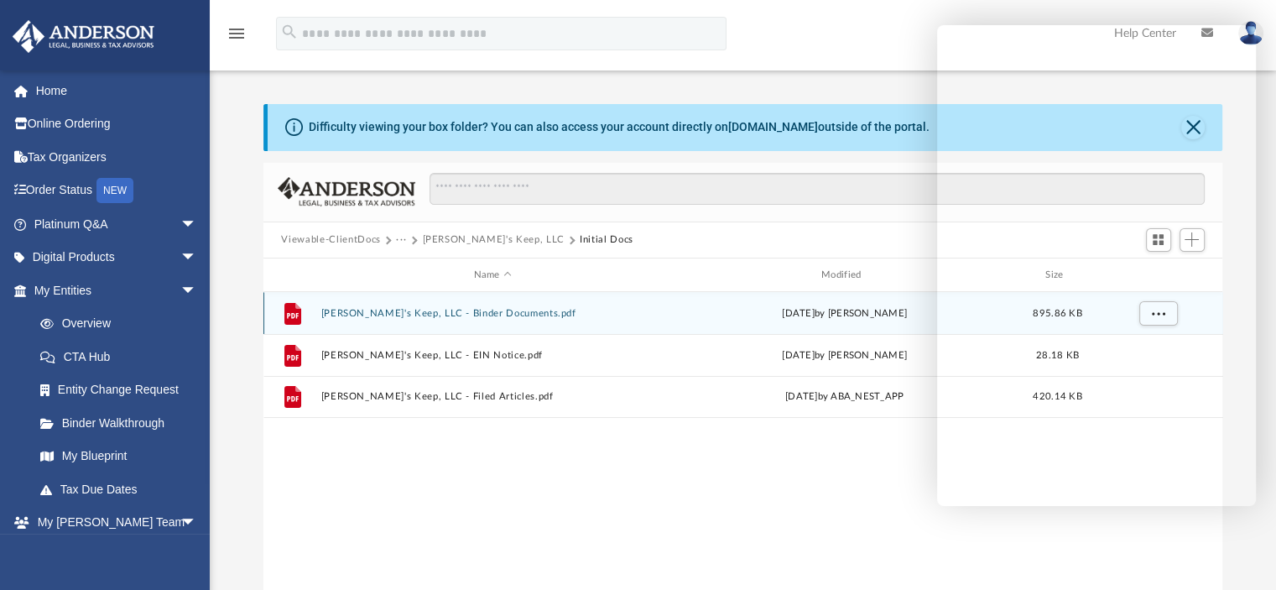
click at [409, 312] on button "Brilyn's Keep, LLC - Binder Documents.pdf" at bounding box center [492, 313] width 344 height 11
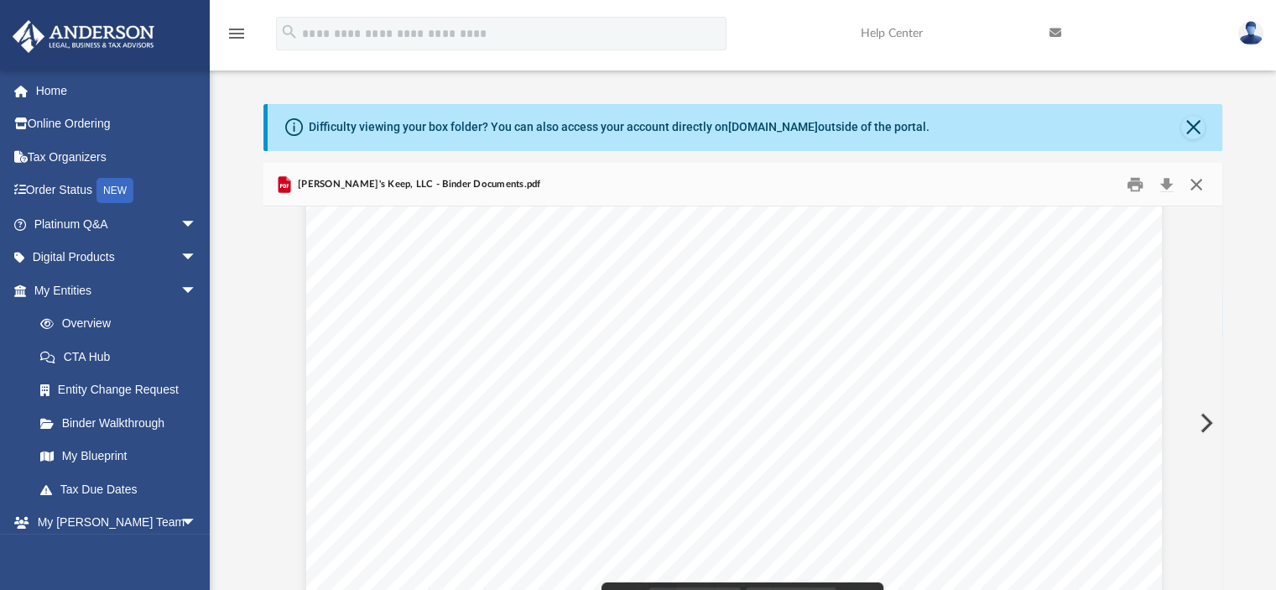
click at [1200, 185] on button "Close" at bounding box center [1196, 184] width 30 height 26
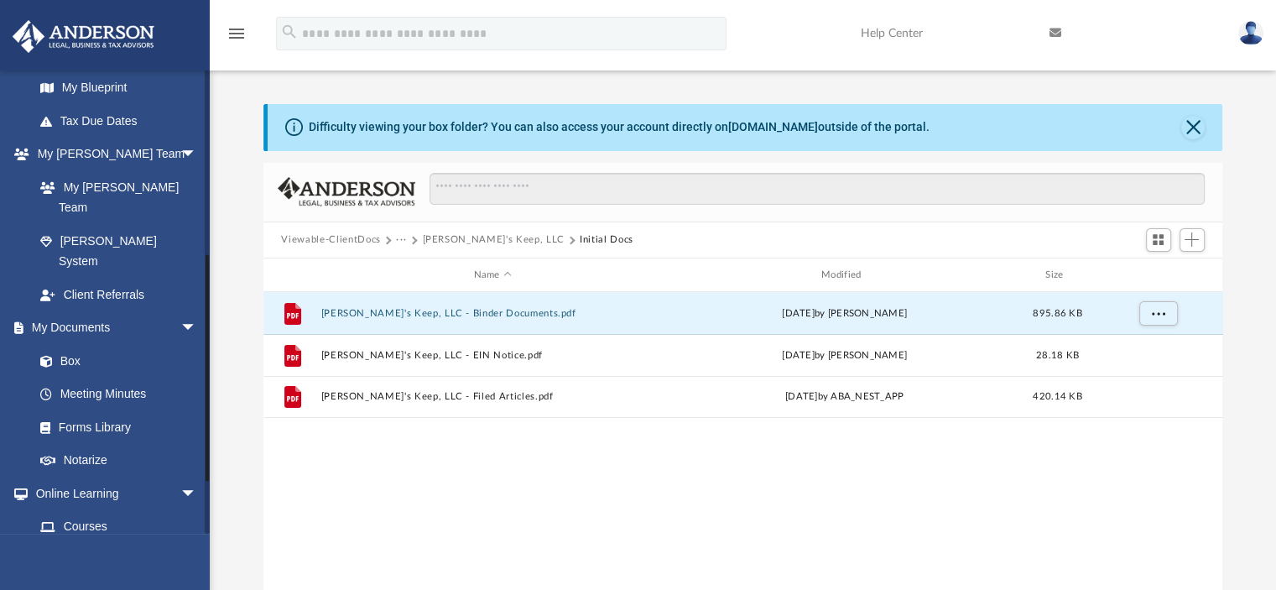
scroll to position [369, 0]
click at [70, 343] on link "Box" at bounding box center [122, 360] width 199 height 34
click at [180, 310] on span "arrow_drop_down" at bounding box center [197, 327] width 34 height 34
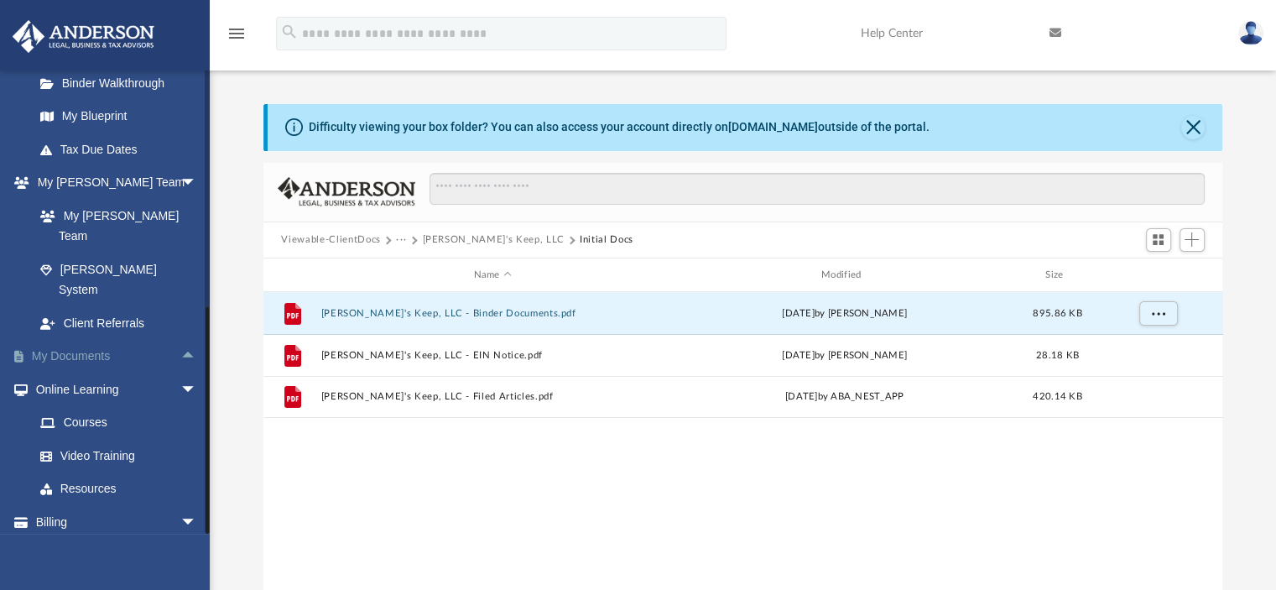
click at [180, 340] on span "arrow_drop_up" at bounding box center [197, 357] width 34 height 34
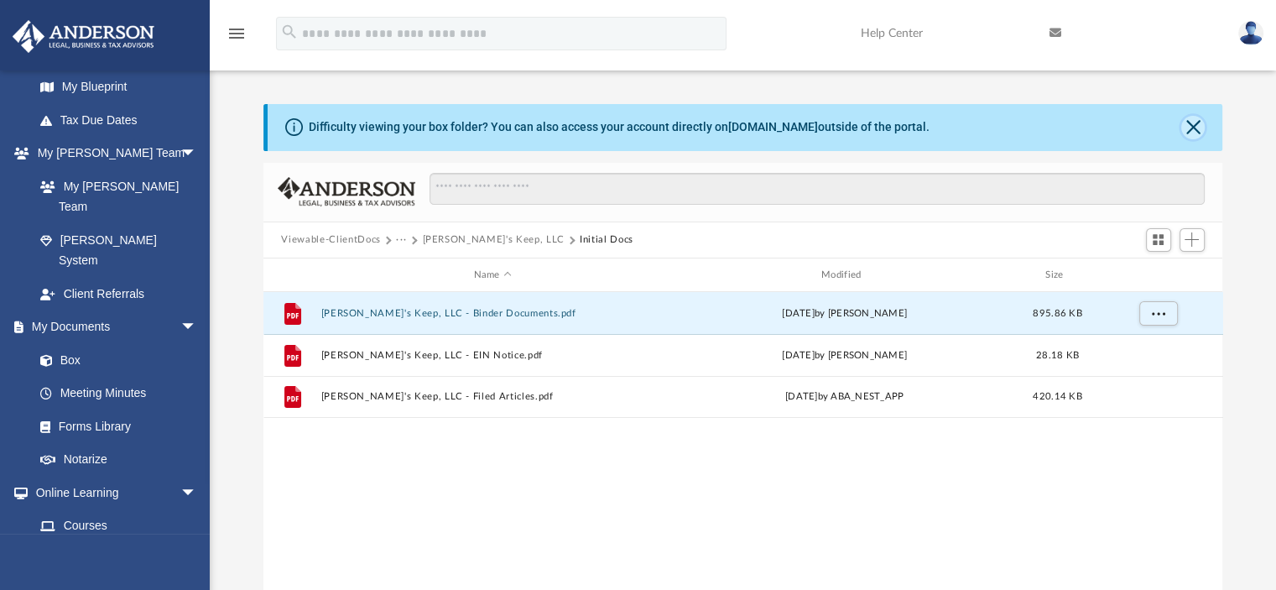
click at [1197, 123] on button "Close" at bounding box center [1192, 127] width 23 height 23
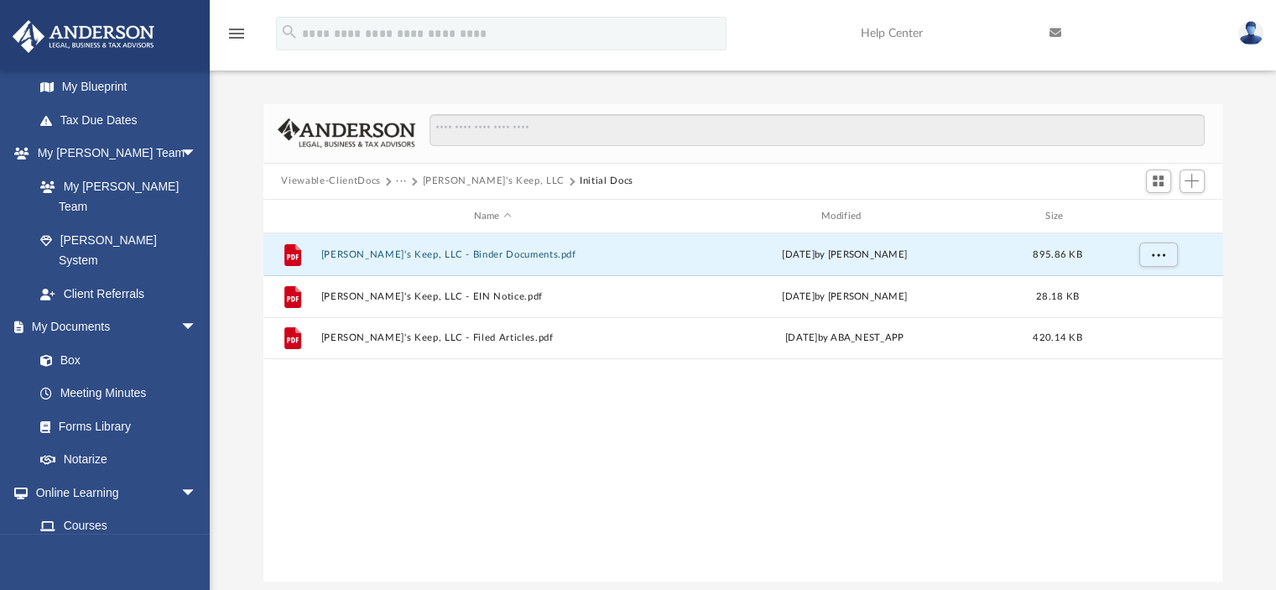
click at [345, 179] on button "Viewable-ClientDocs" at bounding box center [330, 181] width 99 height 15
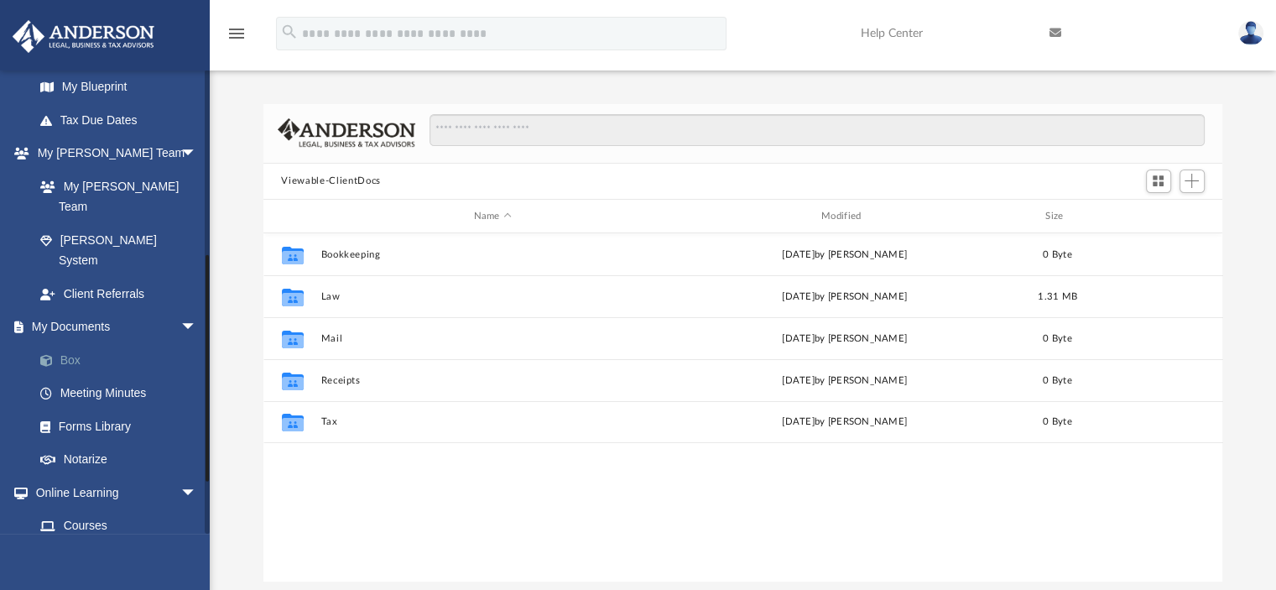
click at [61, 343] on link "Box" at bounding box center [122, 360] width 199 height 34
click at [94, 377] on link "Meeting Minutes" at bounding box center [122, 394] width 199 height 34
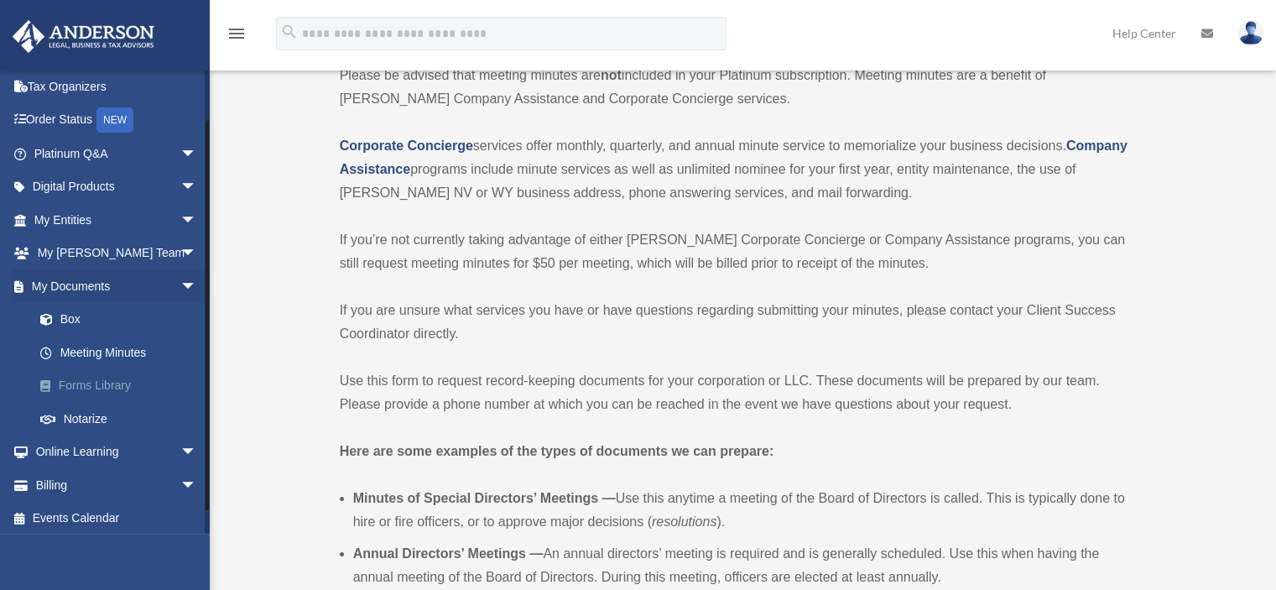
scroll to position [75, 0]
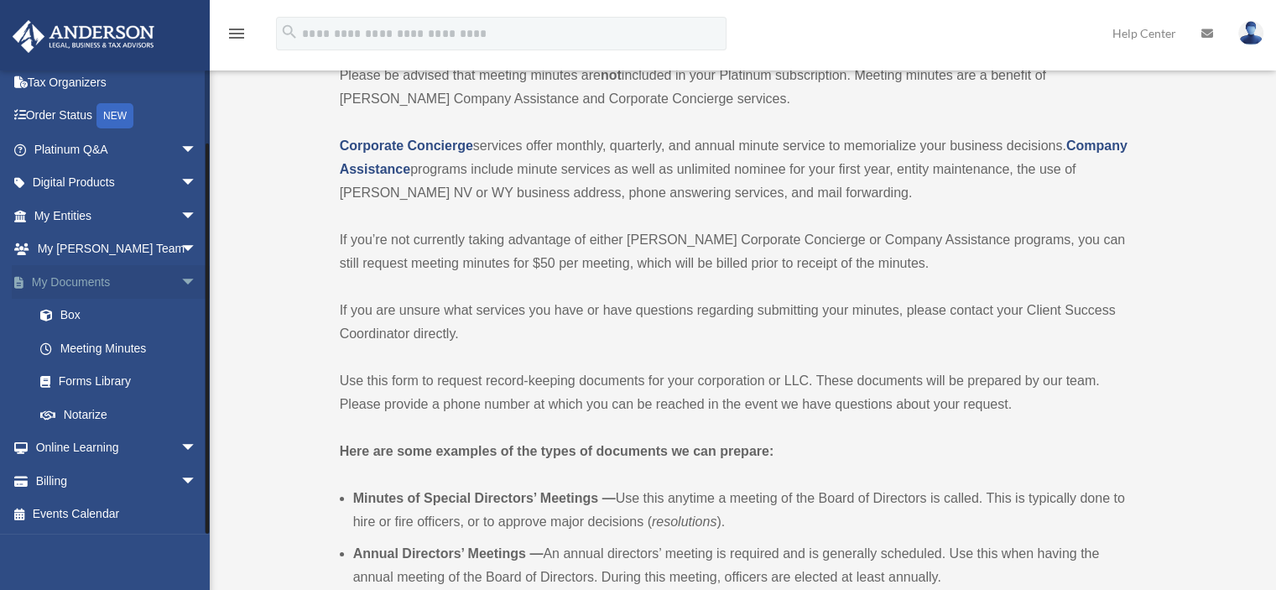
click at [97, 276] on link "My Documents arrow_drop_down" at bounding box center [117, 282] width 211 height 34
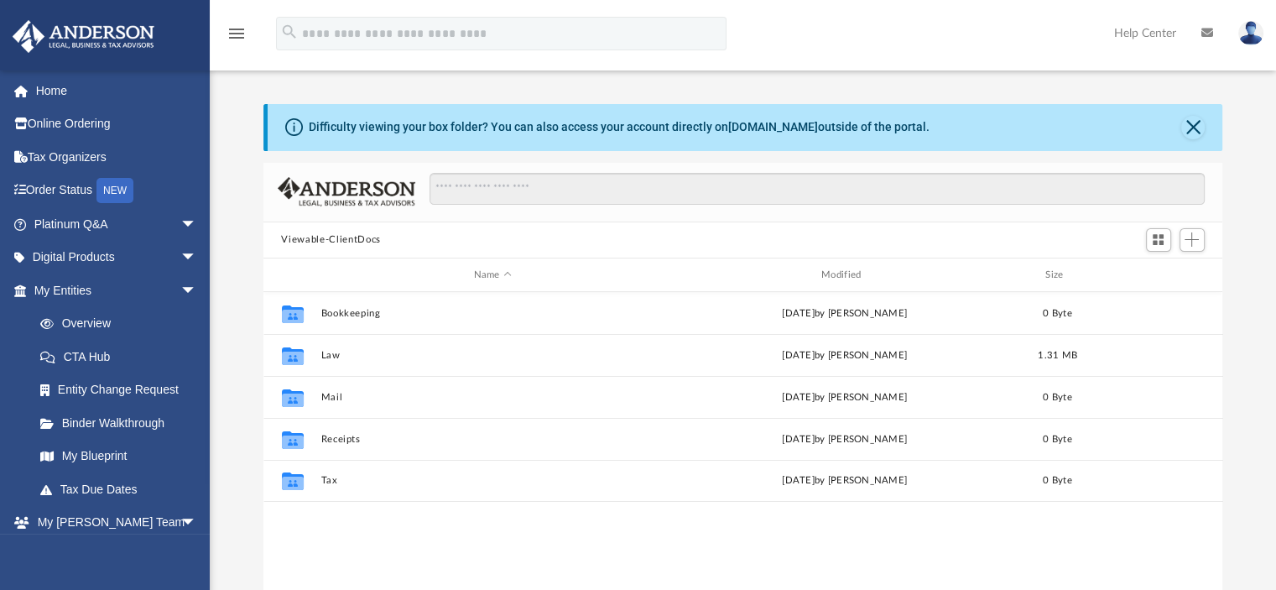
scroll to position [368, 946]
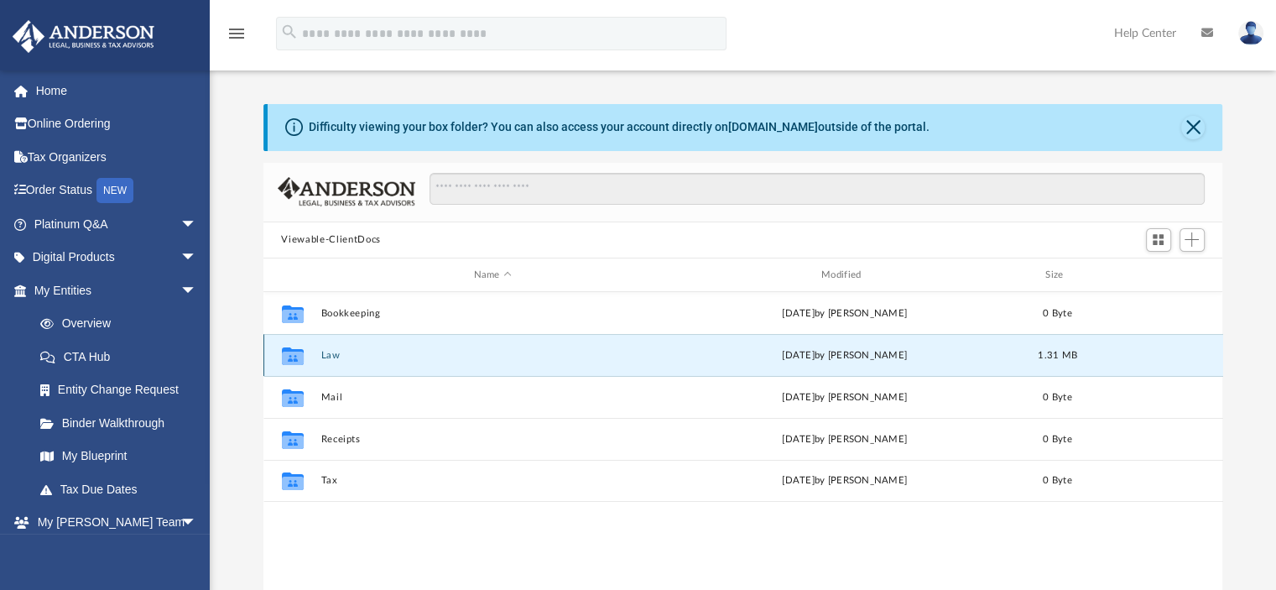
click at [390, 355] on button "Law" at bounding box center [492, 355] width 344 height 11
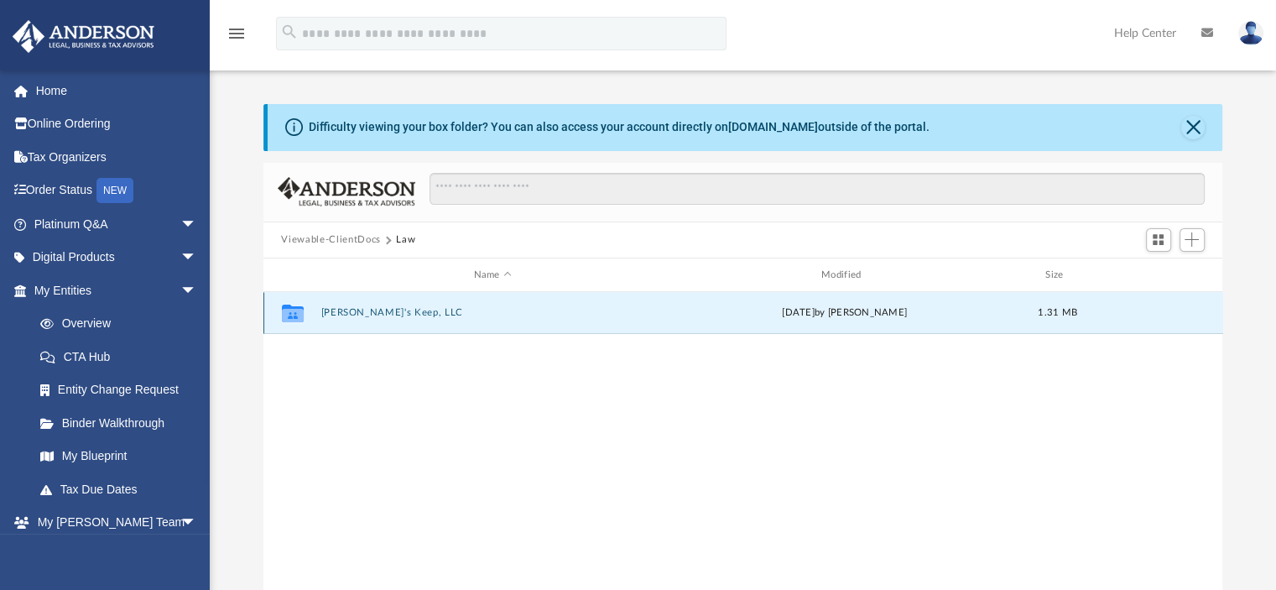
click at [351, 310] on button "[PERSON_NAME]'s Keep, LLC" at bounding box center [492, 313] width 344 height 11
click at [357, 315] on button "Initial Docs" at bounding box center [492, 313] width 344 height 11
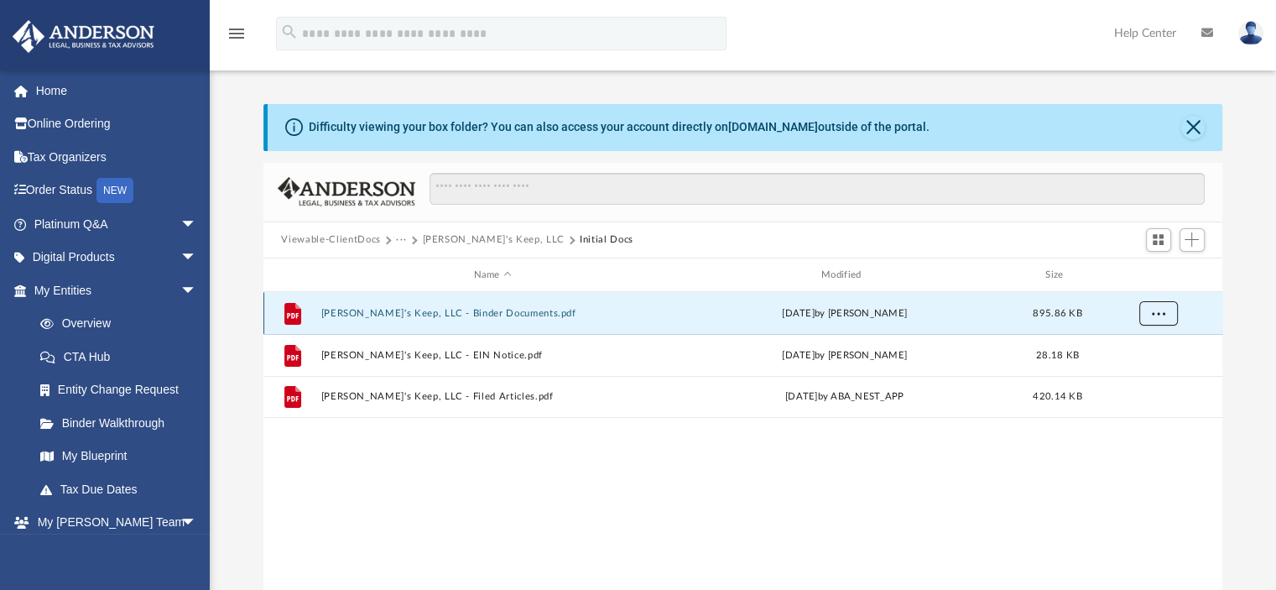
click at [1159, 311] on span "More options" at bounding box center [1157, 313] width 13 height 9
click at [478, 311] on button "[PERSON_NAME]'s Keep, LLC - Binder Documents.pdf" at bounding box center [492, 313] width 344 height 11
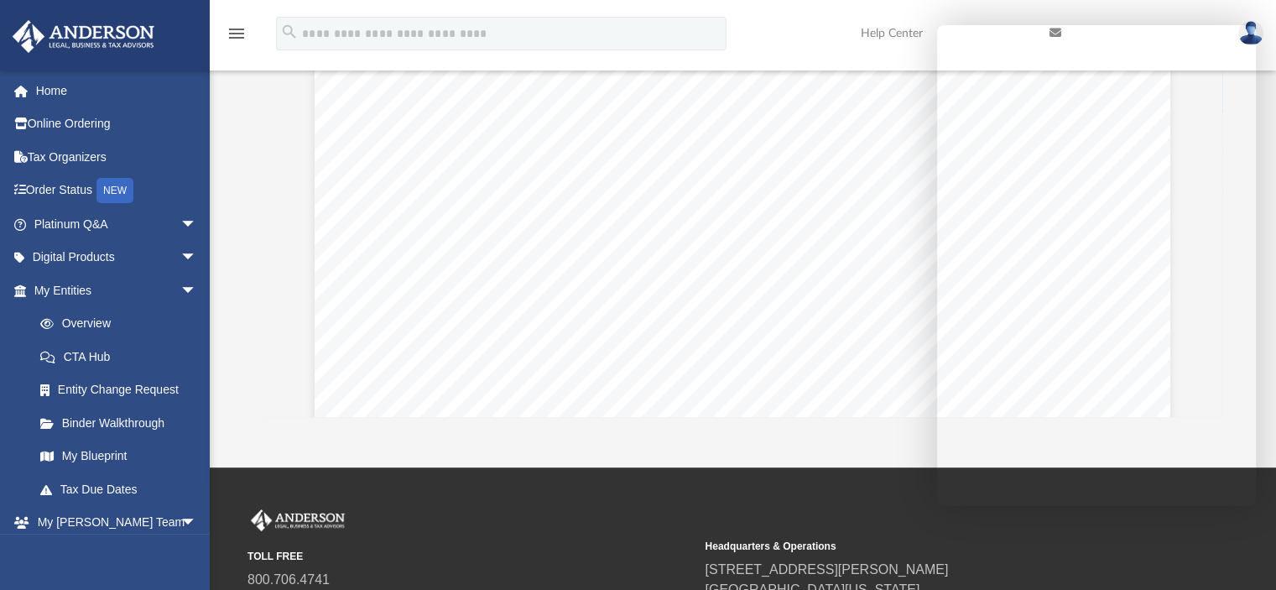
scroll to position [241, 0]
